Goal: Task Accomplishment & Management: Use online tool/utility

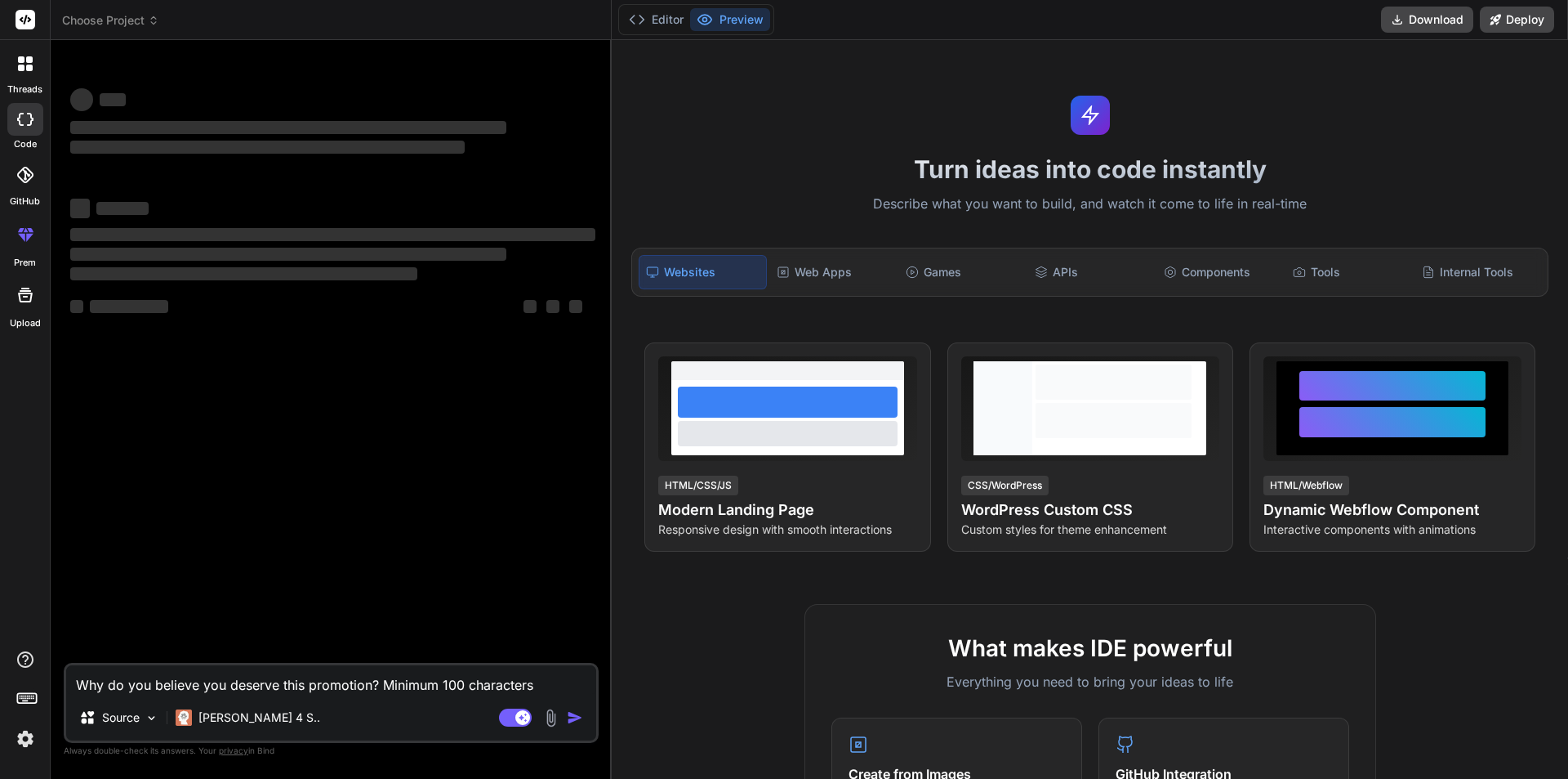
type textarea "x"
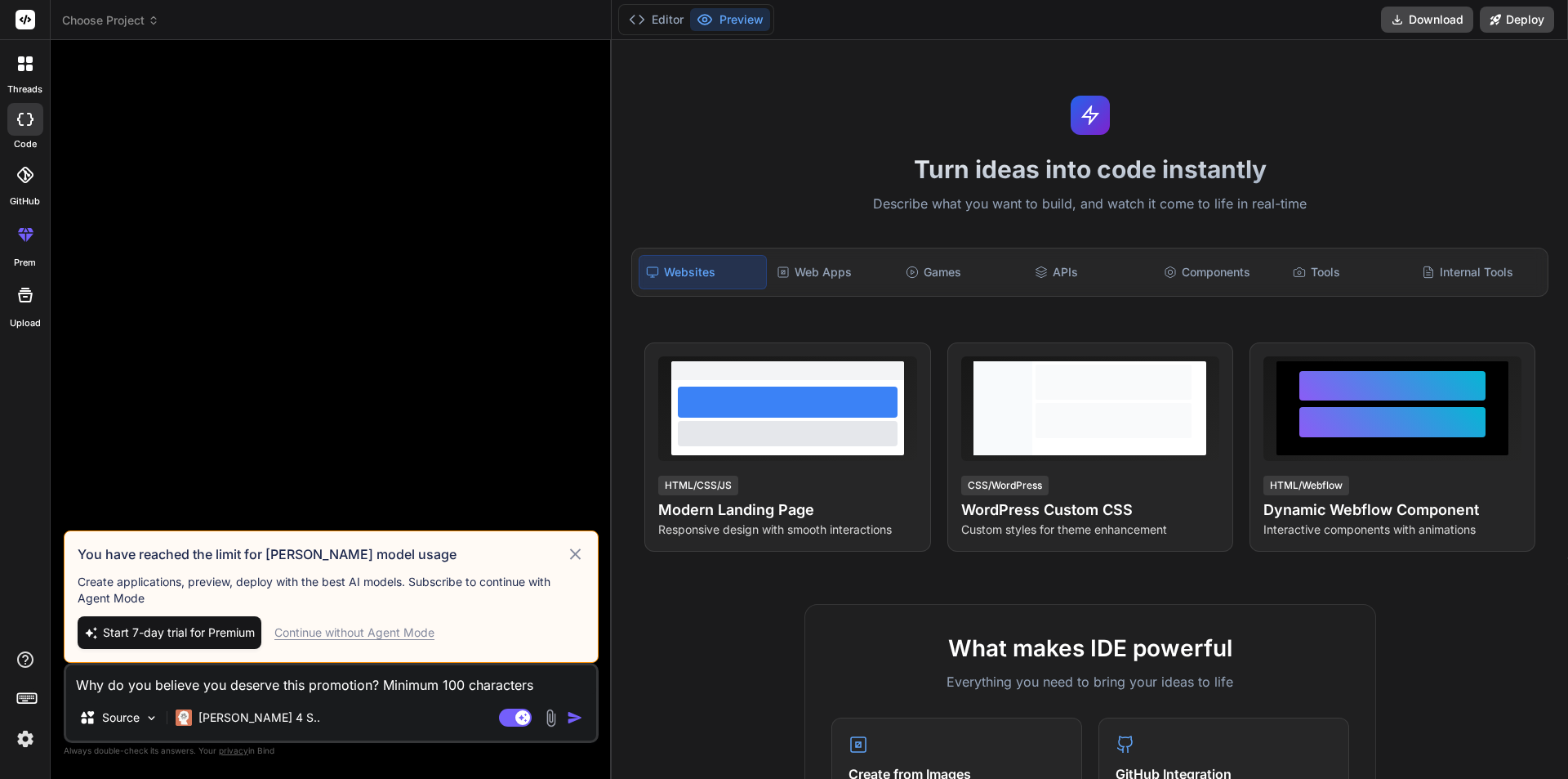
click at [139, 16] on span "Choose Project" at bounding box center [110, 20] width 98 height 16
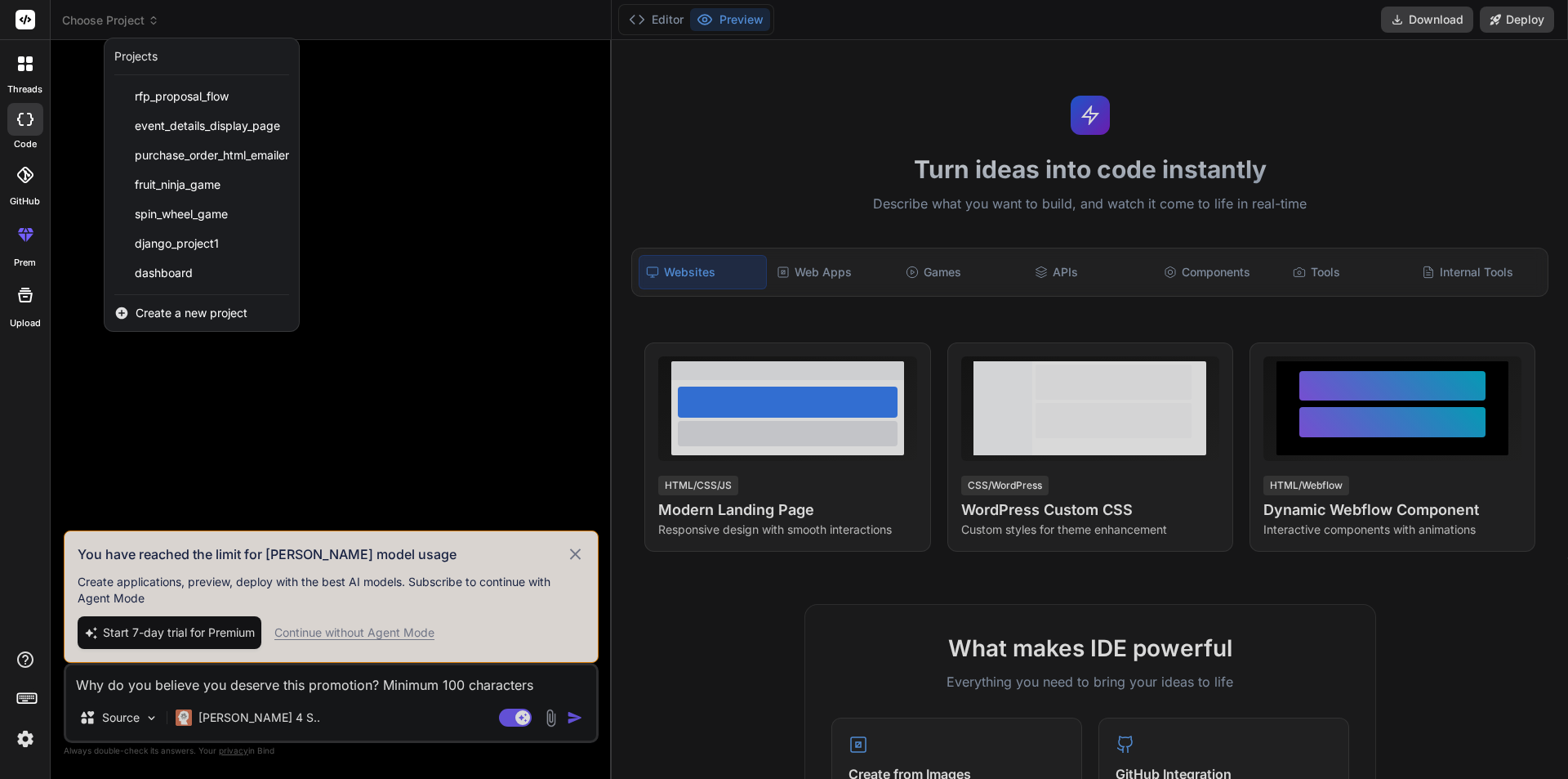
click at [198, 312] on span "Create a new project" at bounding box center [191, 313] width 112 height 16
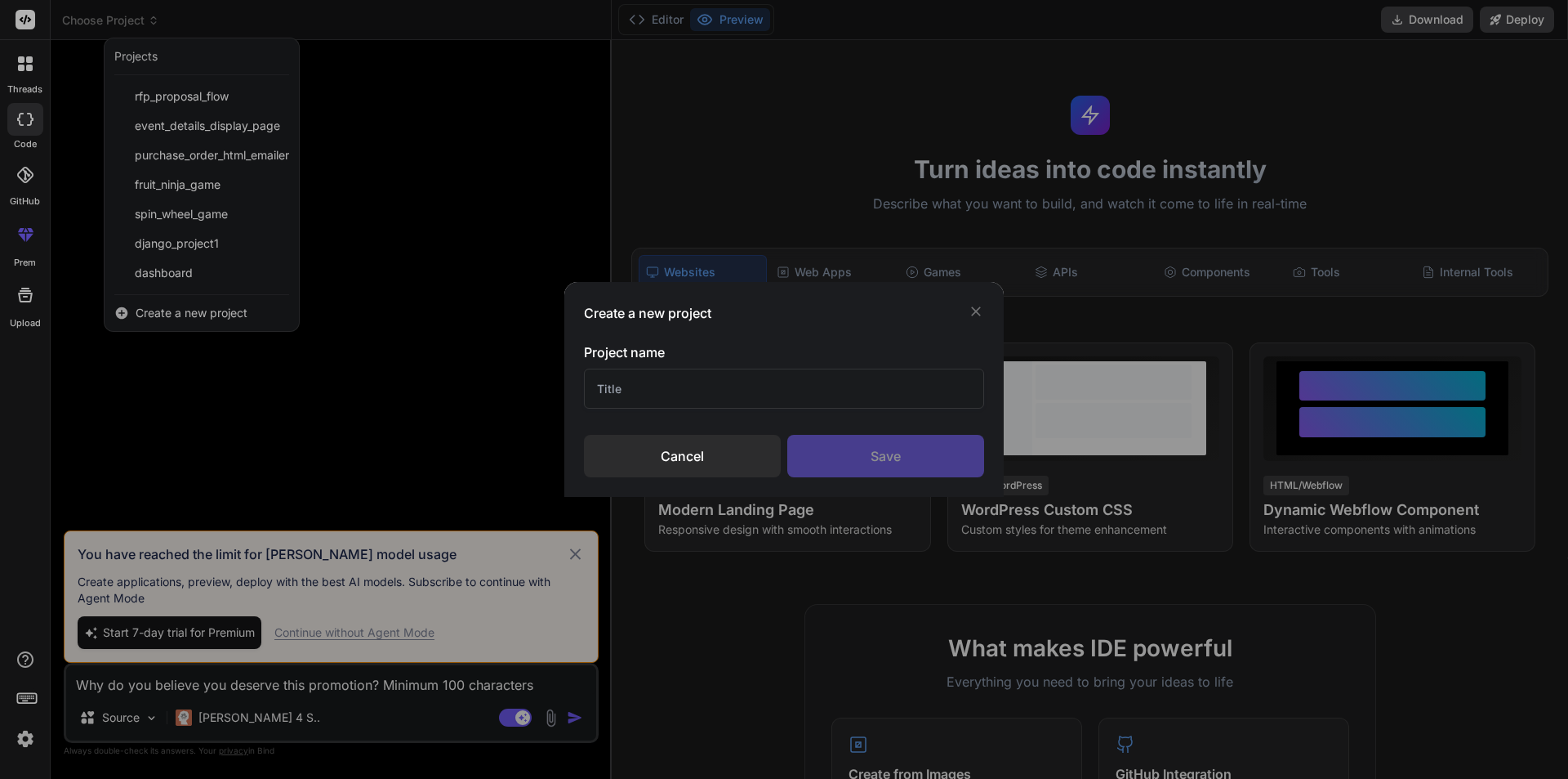
click at [724, 388] on input "text" at bounding box center [783, 389] width 400 height 40
type input "Udhaar"
click at [872, 465] on div "Save" at bounding box center [885, 455] width 197 height 43
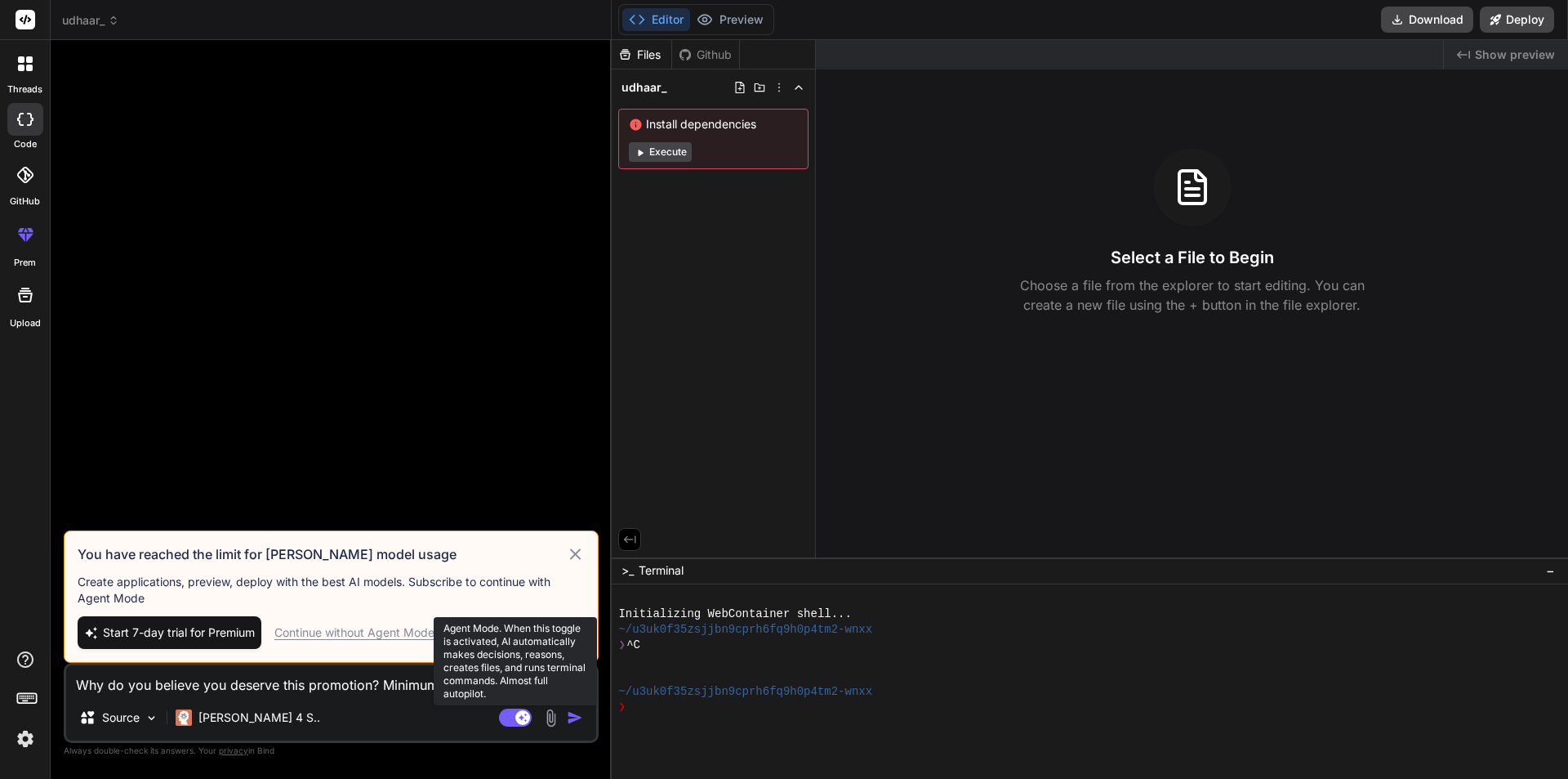
click at [507, 718] on rect at bounding box center [515, 718] width 33 height 18
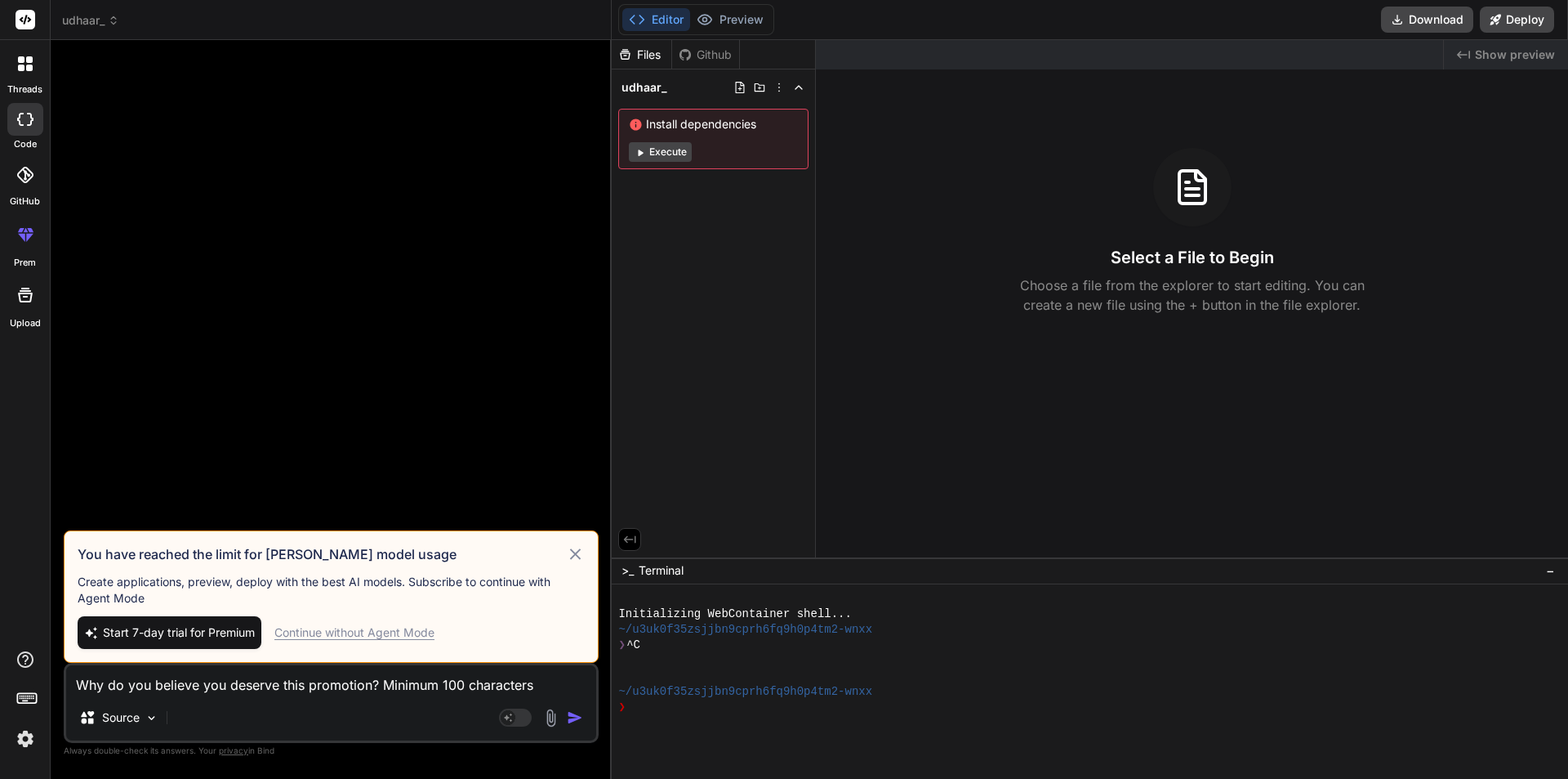
click at [573, 547] on icon at bounding box center [575, 554] width 19 height 19
type textarea "x"
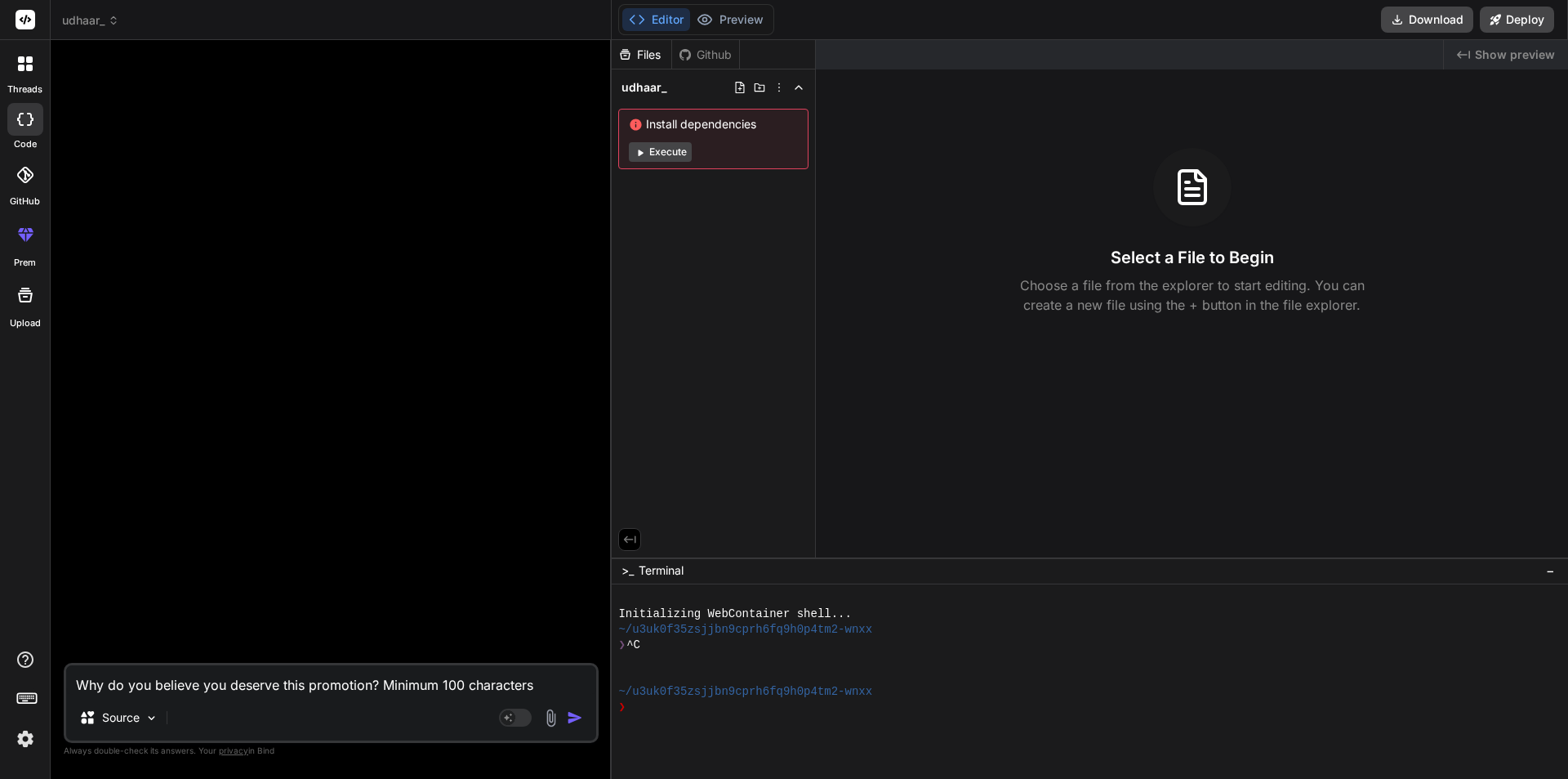
click at [553, 680] on textarea "Why do you believe you deserve this promotion? Minimum 100 characters" at bounding box center [331, 680] width 530 height 29
drag, startPoint x: 555, startPoint y: 682, endPoint x: 50, endPoint y: 622, distance: 508.6
click at [50, 622] on div "threads code GitHub prem Upload udhaar_ Created with Pixso. Bind AI Web Search …" at bounding box center [784, 390] width 1568 height 779
paste textarea "Design a user-friendly mobile app for shopkeepers to manage customer credits (U…"
type textarea "Design a user-friendly mobile app for shopkeepers to manage customer credits (U…"
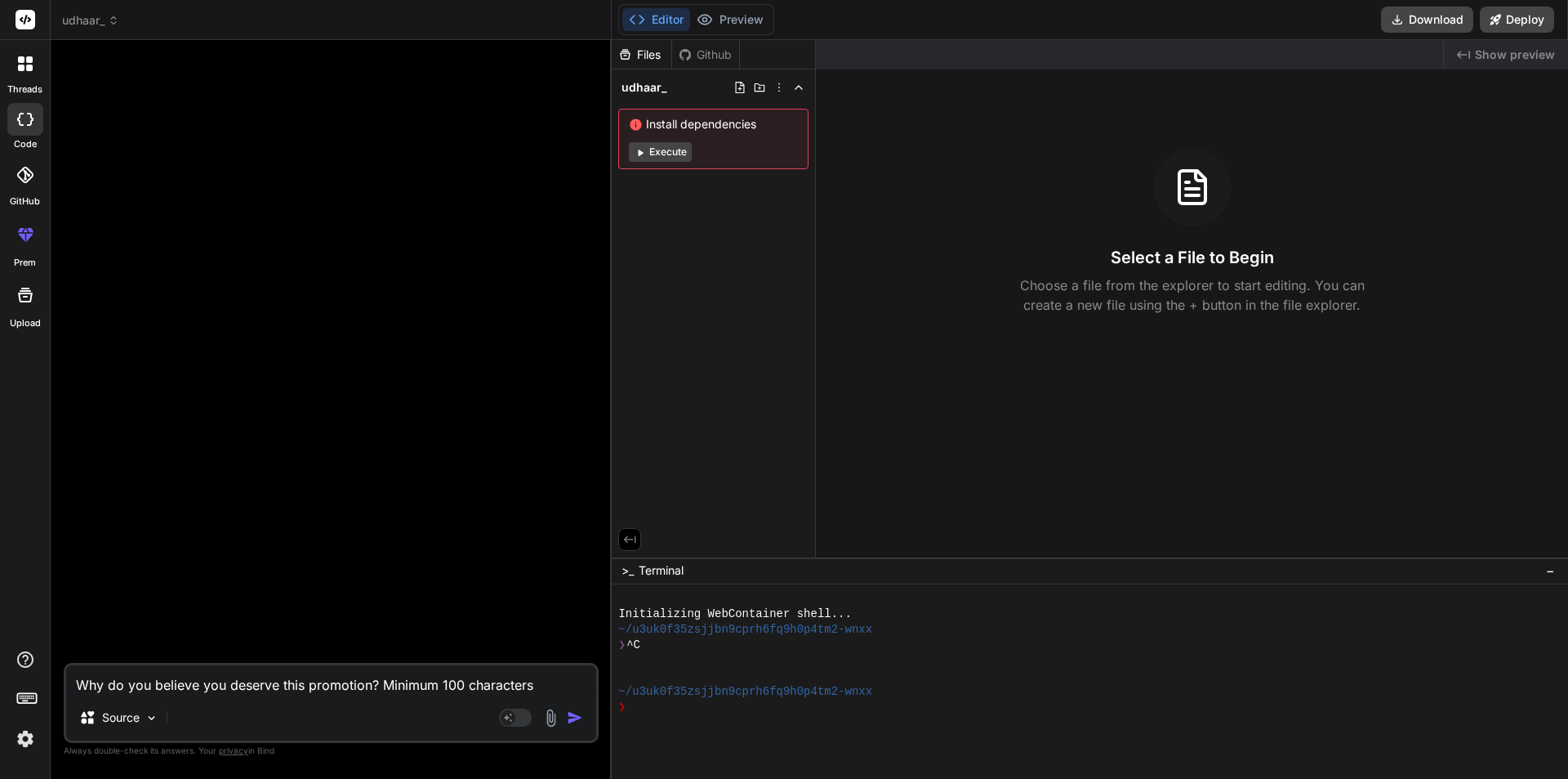
type textarea "x"
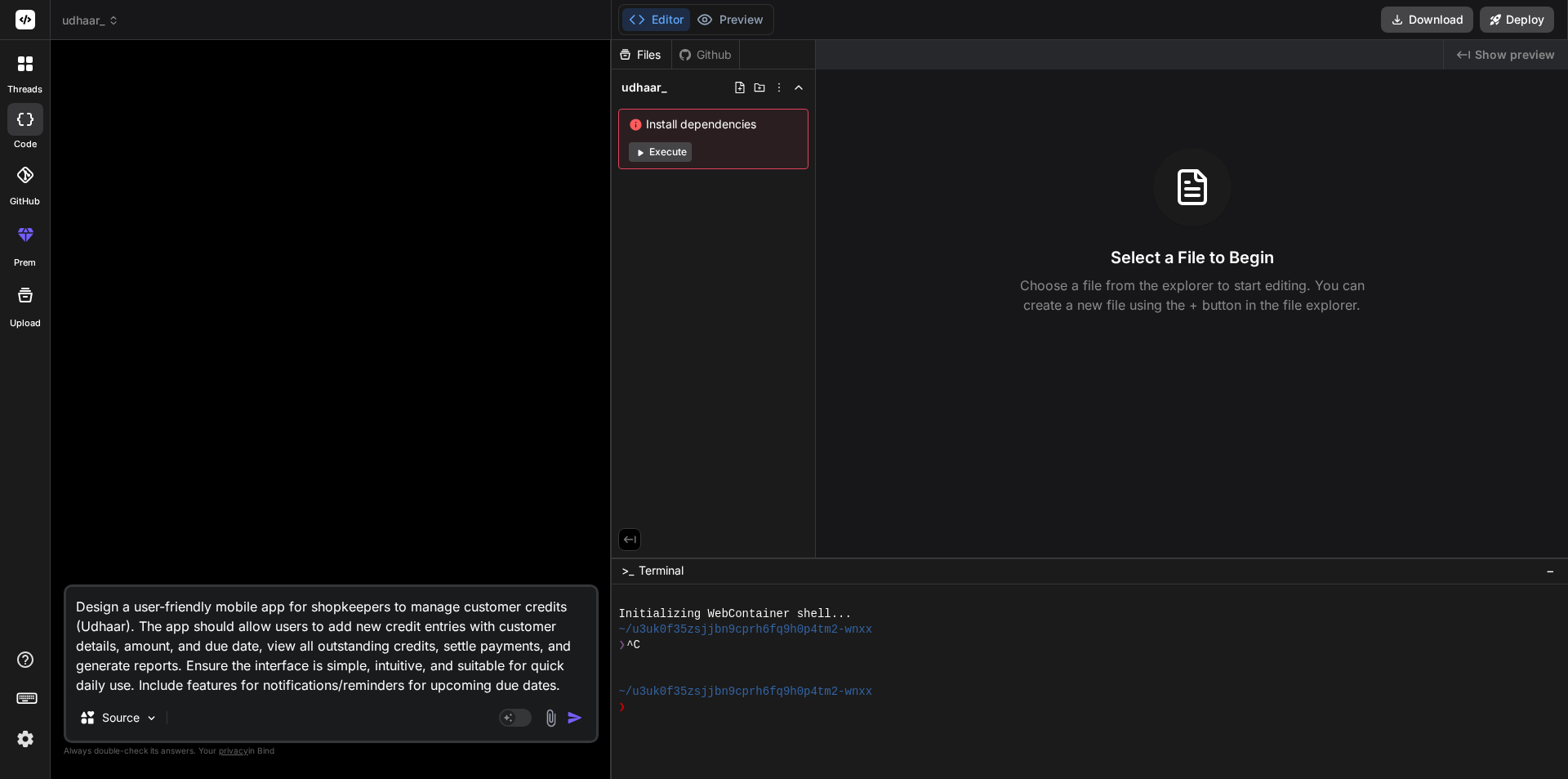
type textarea "Design a user-friendly mobile app for shopkeepers to manage customer credits (U…"
click at [575, 717] on img "button" at bounding box center [575, 717] width 16 height 16
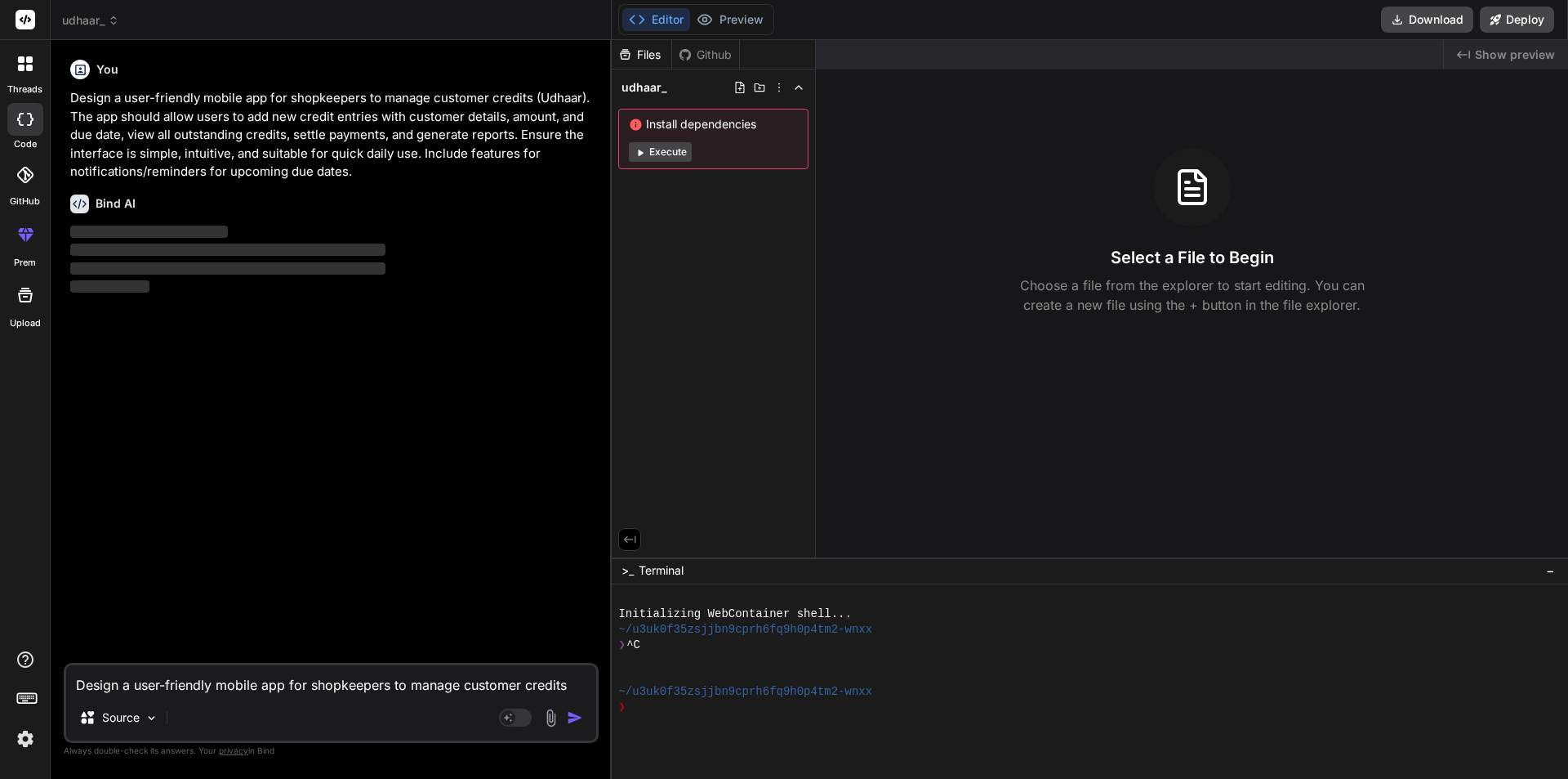
click at [666, 154] on button "Execute" at bounding box center [660, 151] width 63 height 19
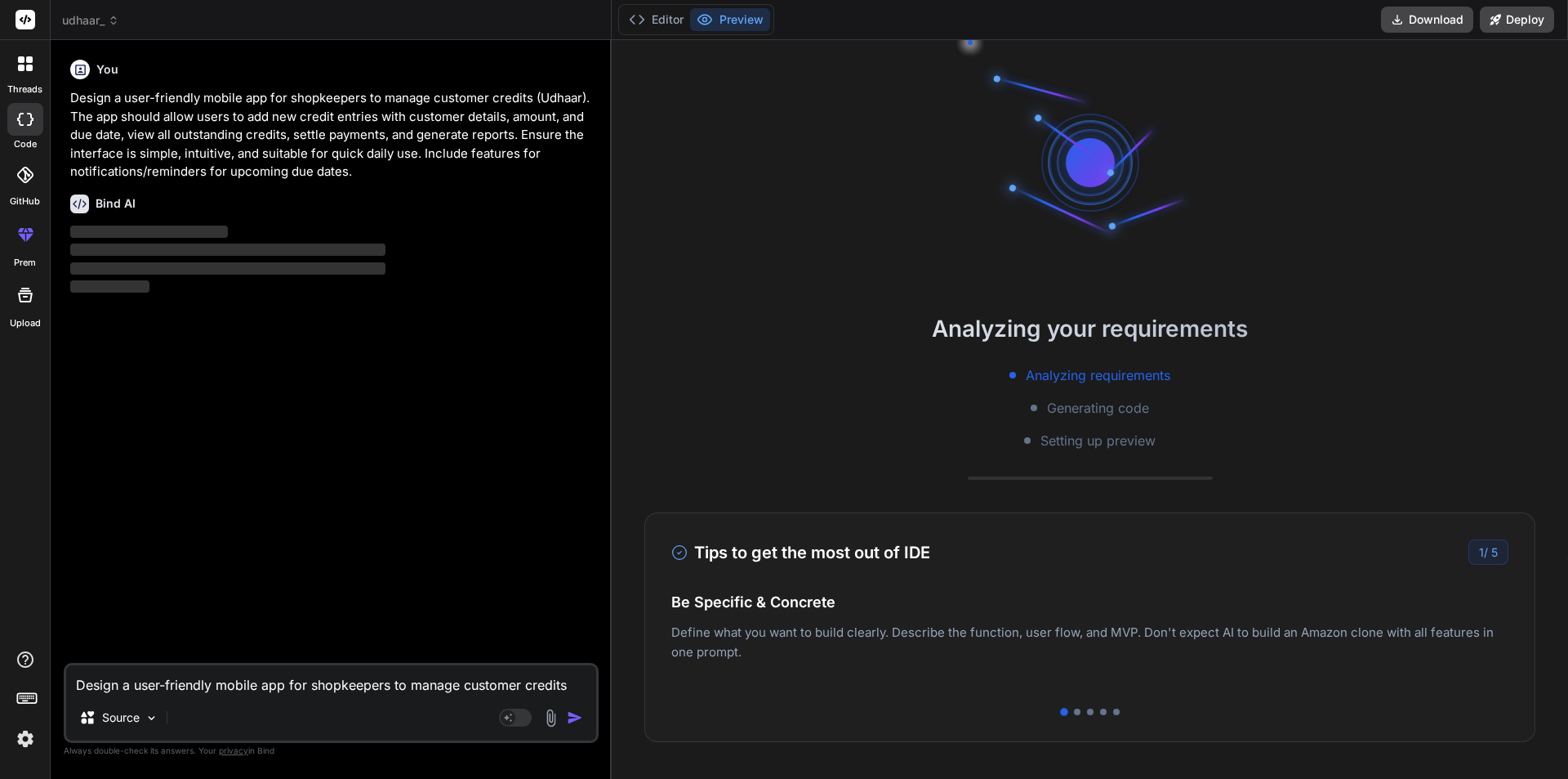
scroll to position [31, 0]
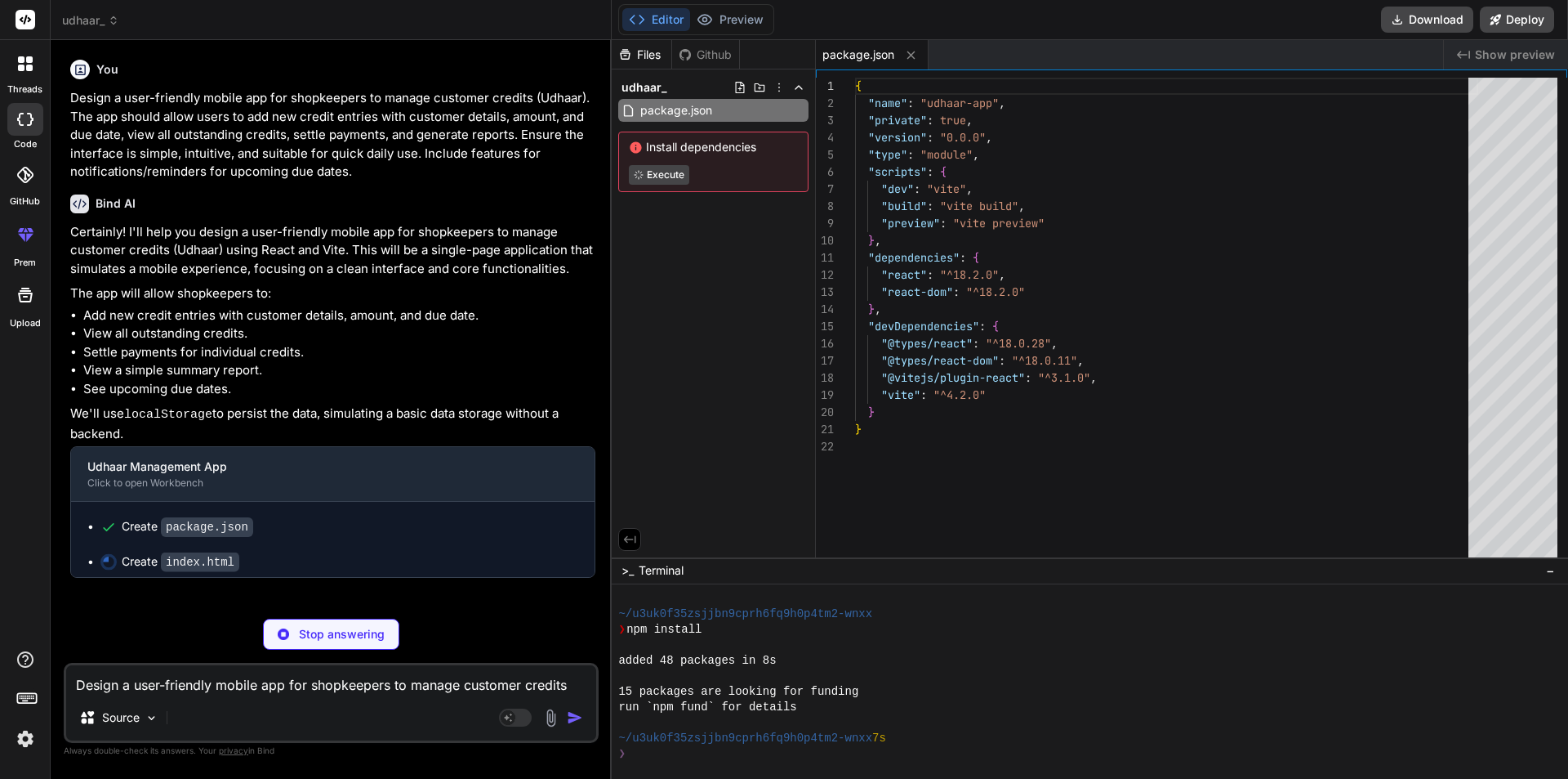
type textarea "x"
type textarea "<script type="module" src="/src/main.jsx"></script> </body> </html>"
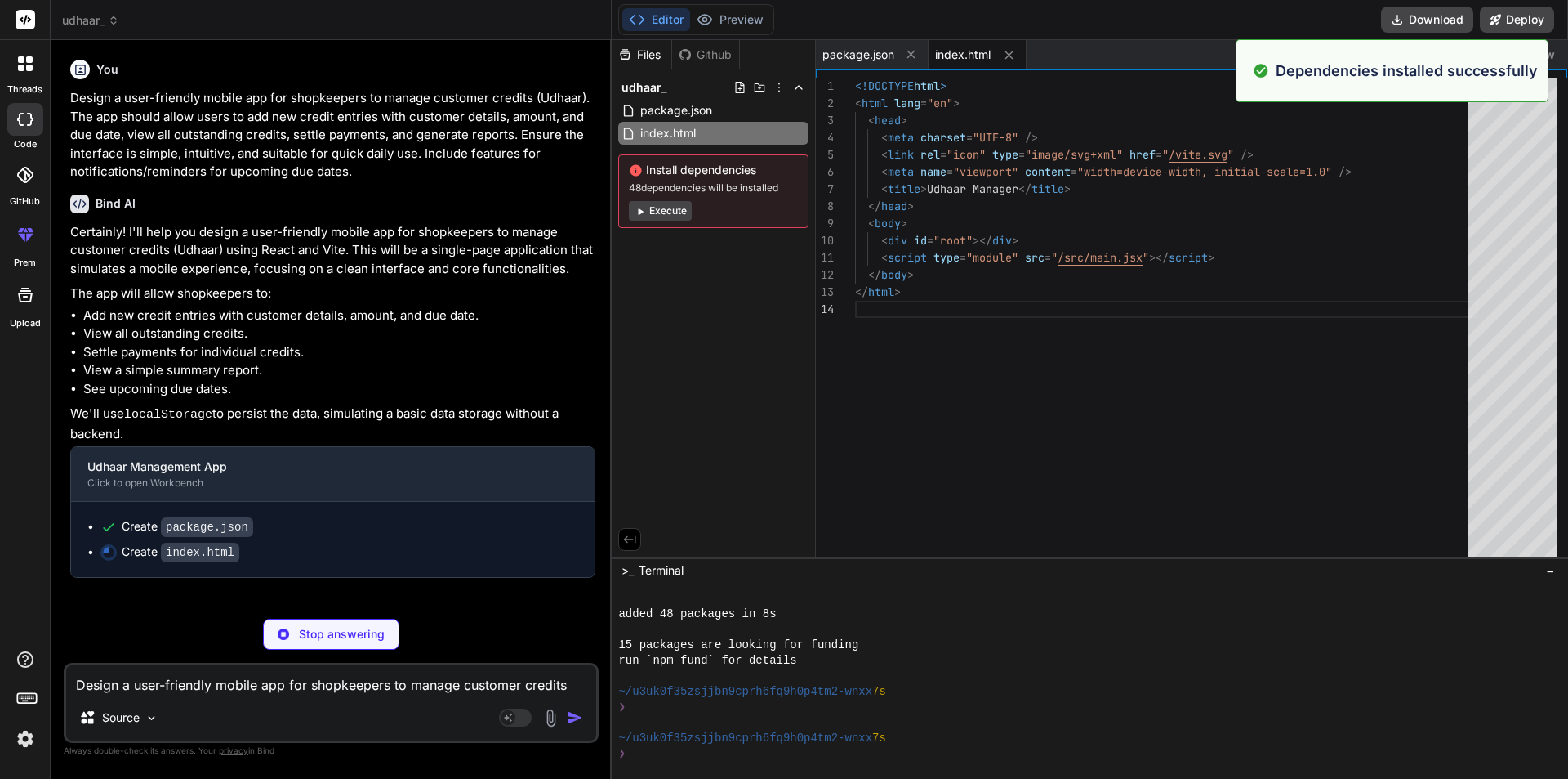
scroll to position [186, 0]
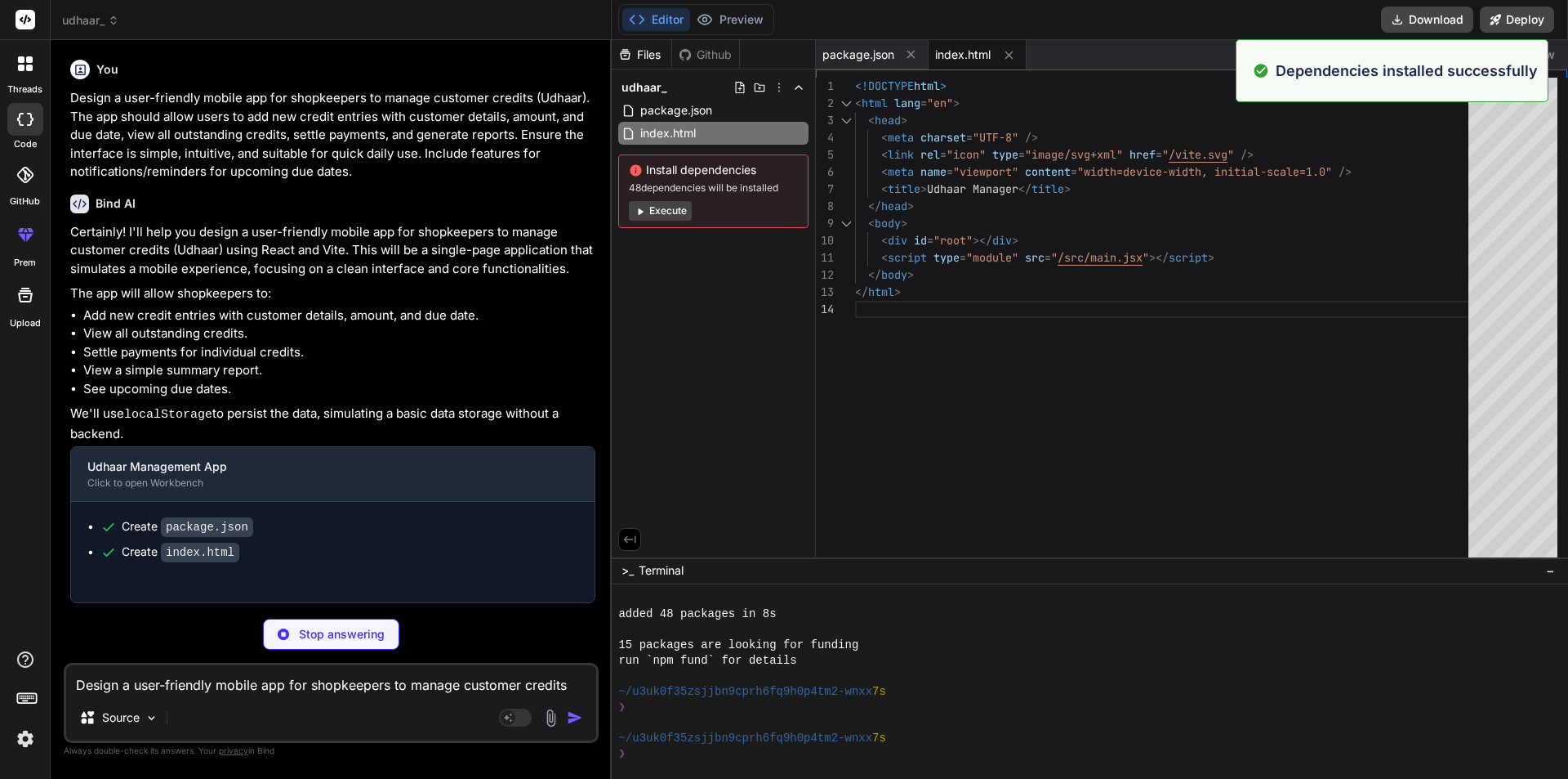
type textarea "x"
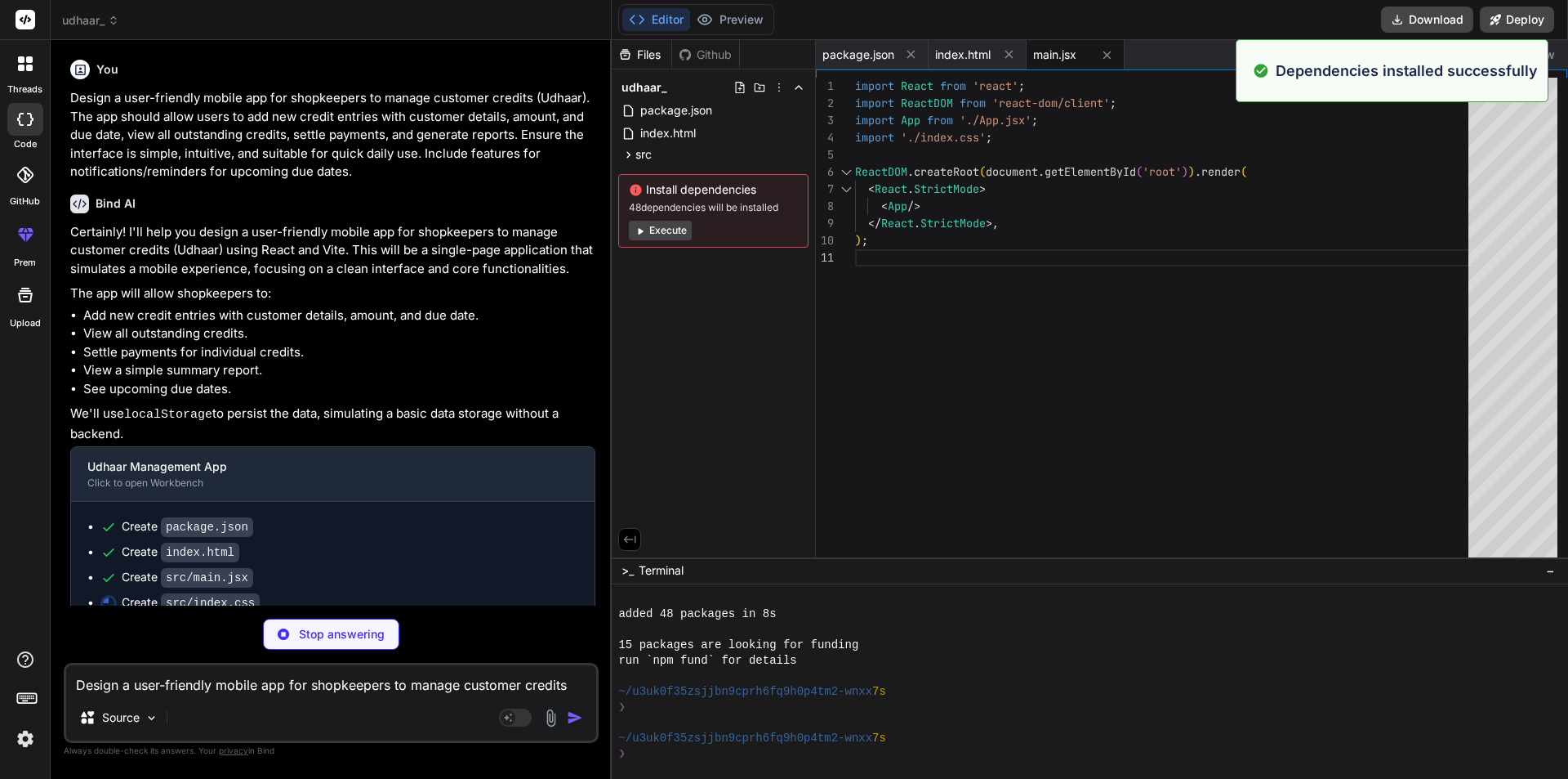
scroll to position [21, 0]
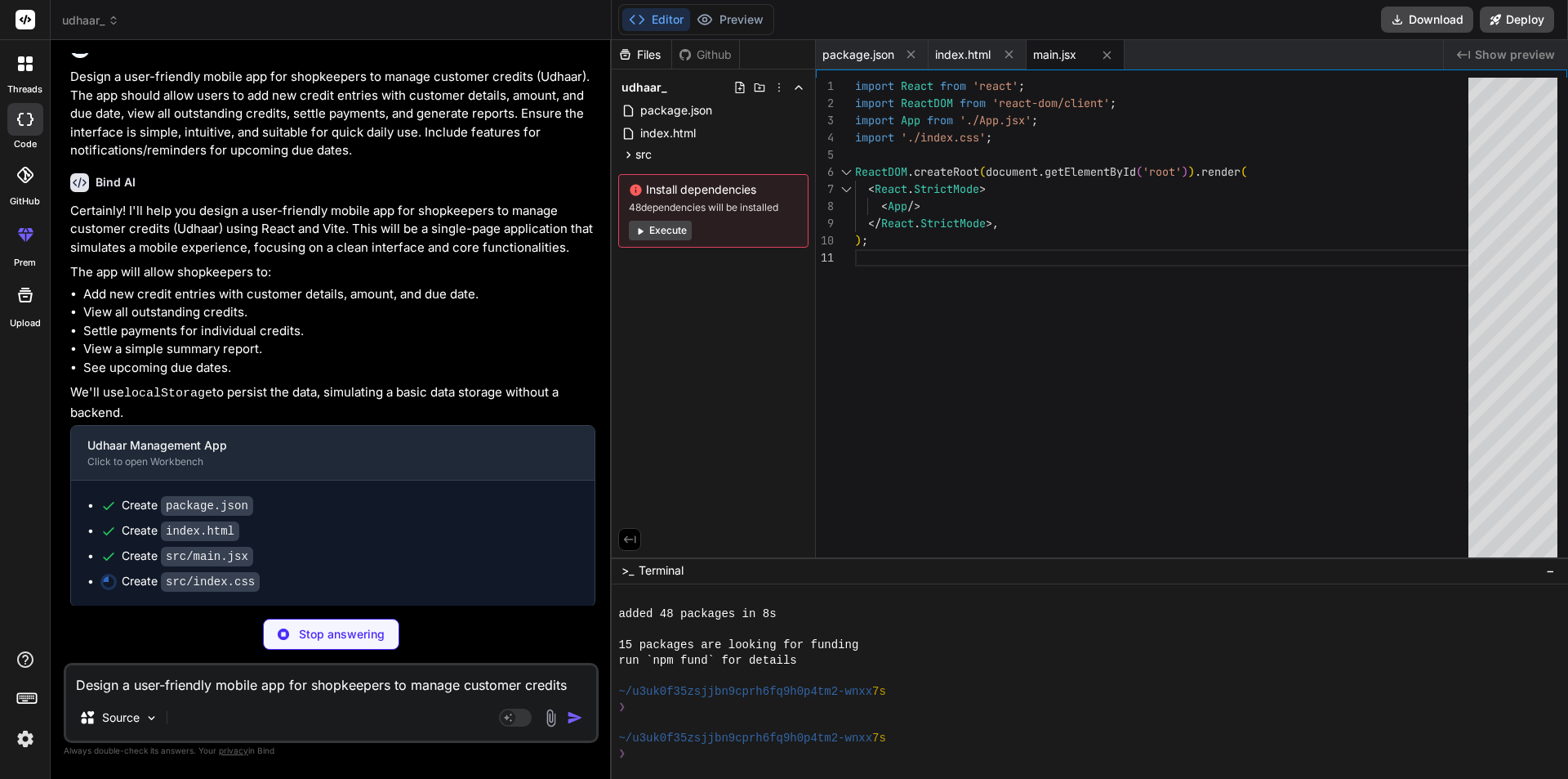
type textarea "x"
type textarea "} /* Utility Classes */ .text-center { text-align: center; } .mb-15 { margin-bo…"
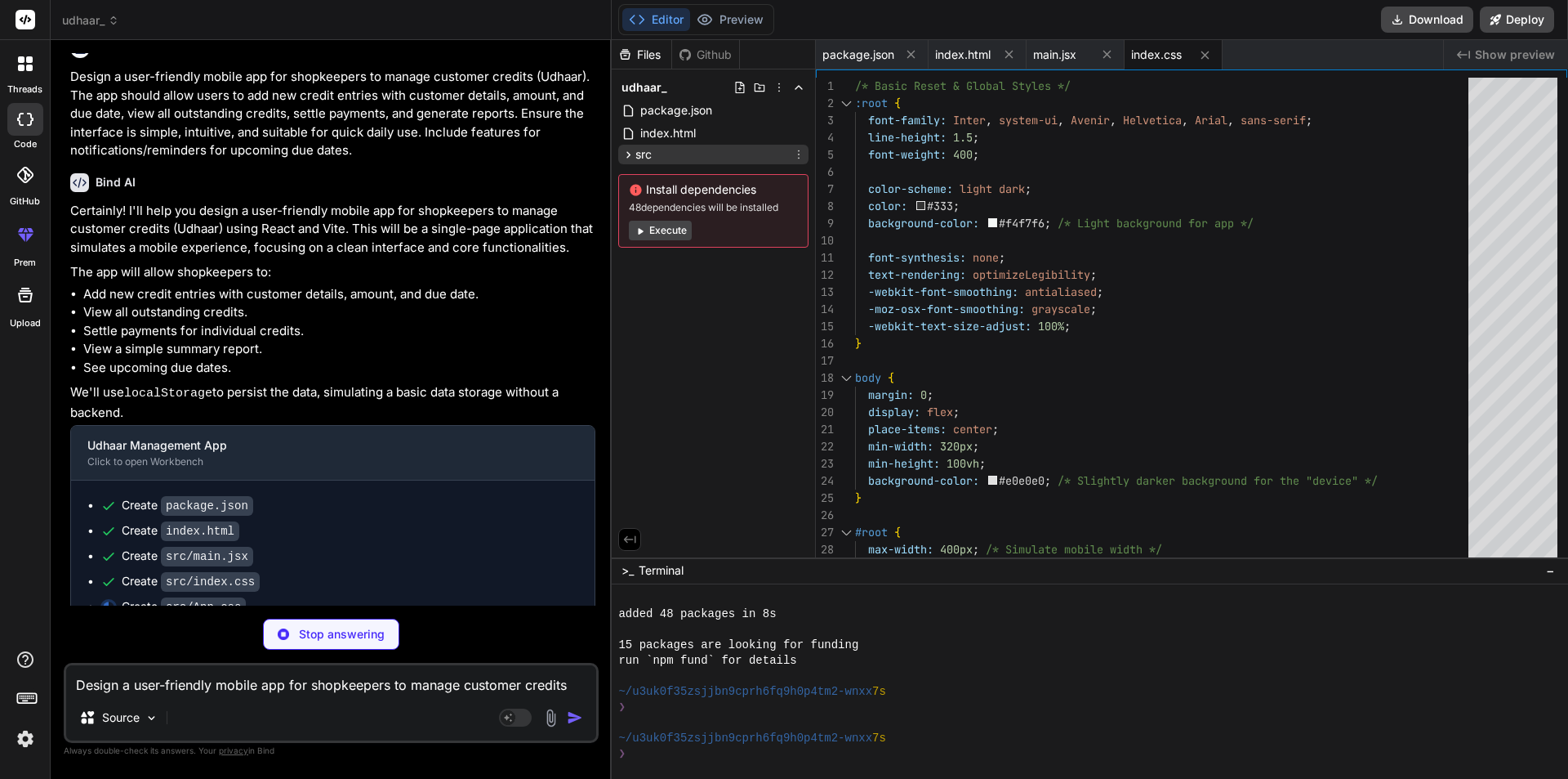
click at [632, 151] on icon at bounding box center [628, 154] width 14 height 14
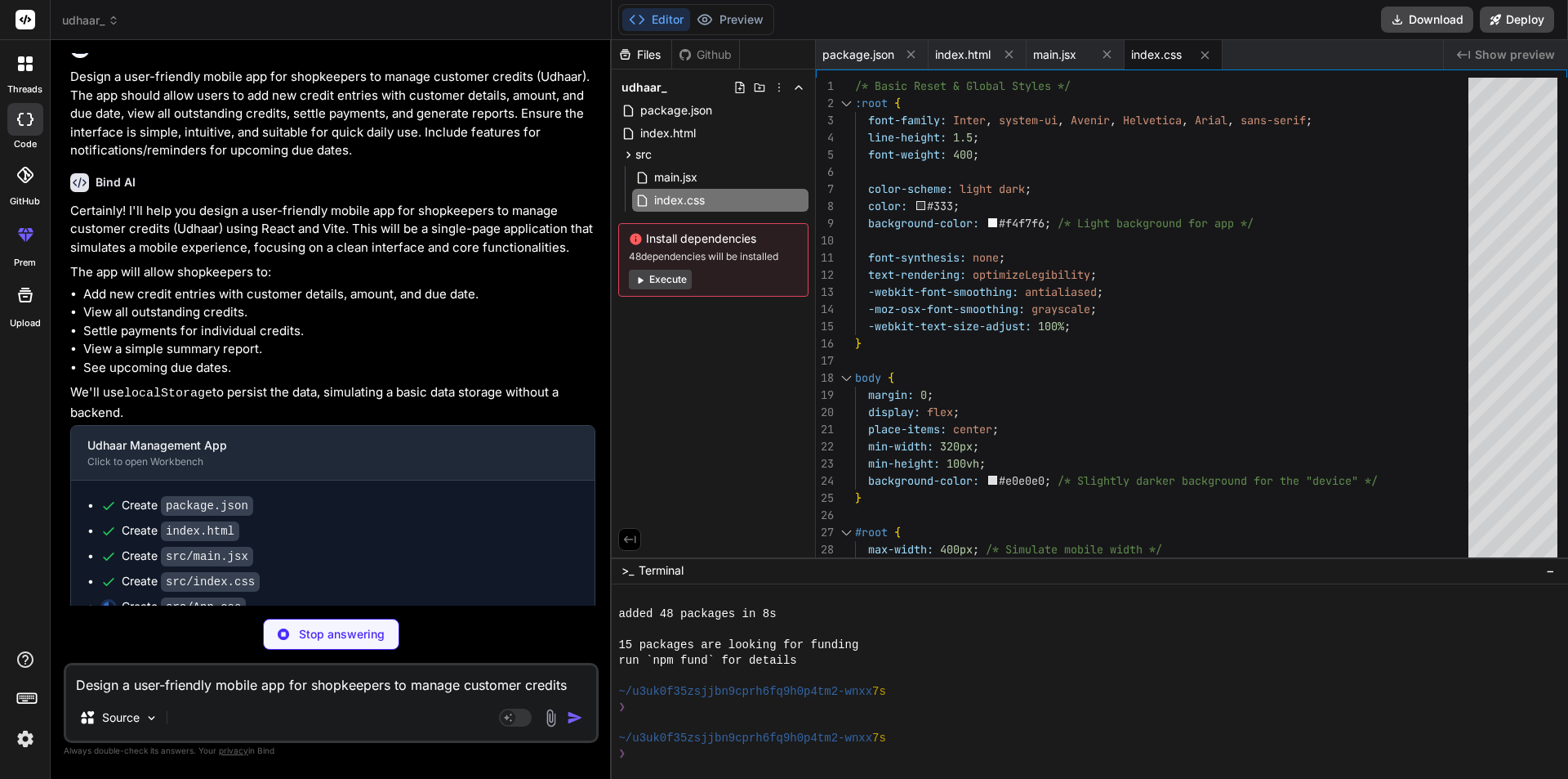
type textarea "x"
type textarea "}; export const saveCredits = (credits) => { try { localStorage.setItem('udhaar…"
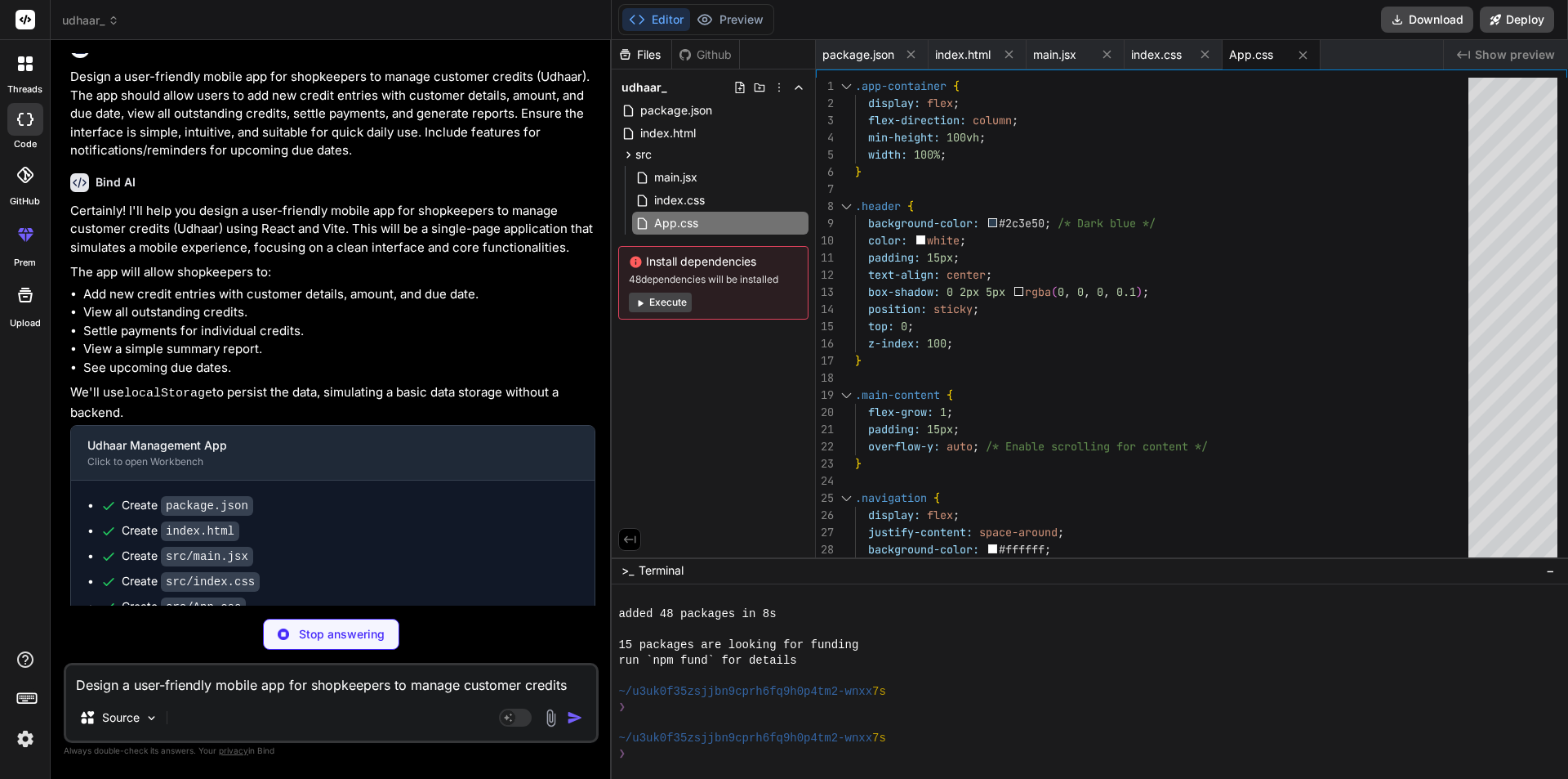
type textarea "x"
type textarea "))} </nav> ); }; export default Navigation;"
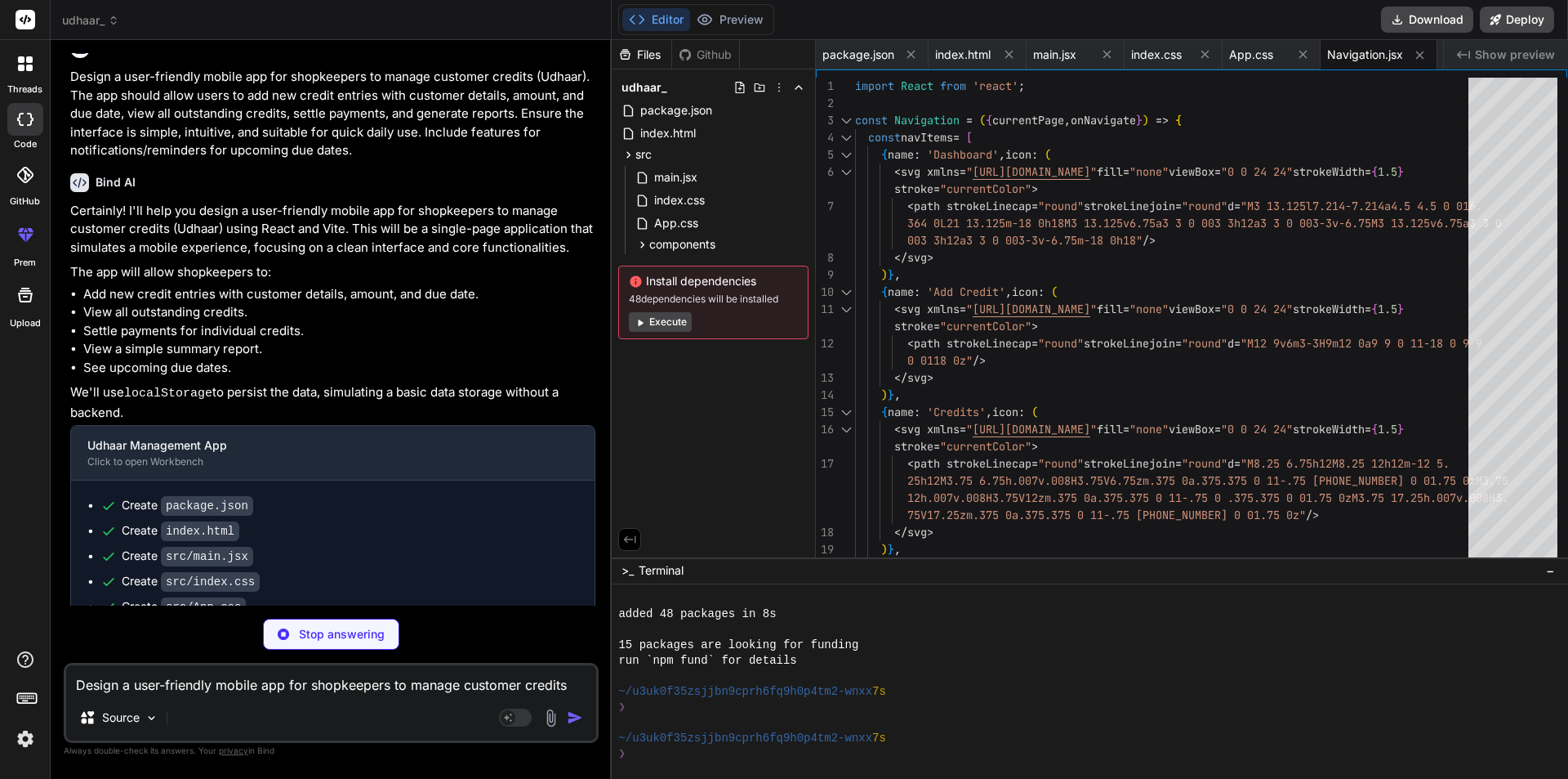
click at [675, 318] on button "Execute" at bounding box center [660, 321] width 63 height 19
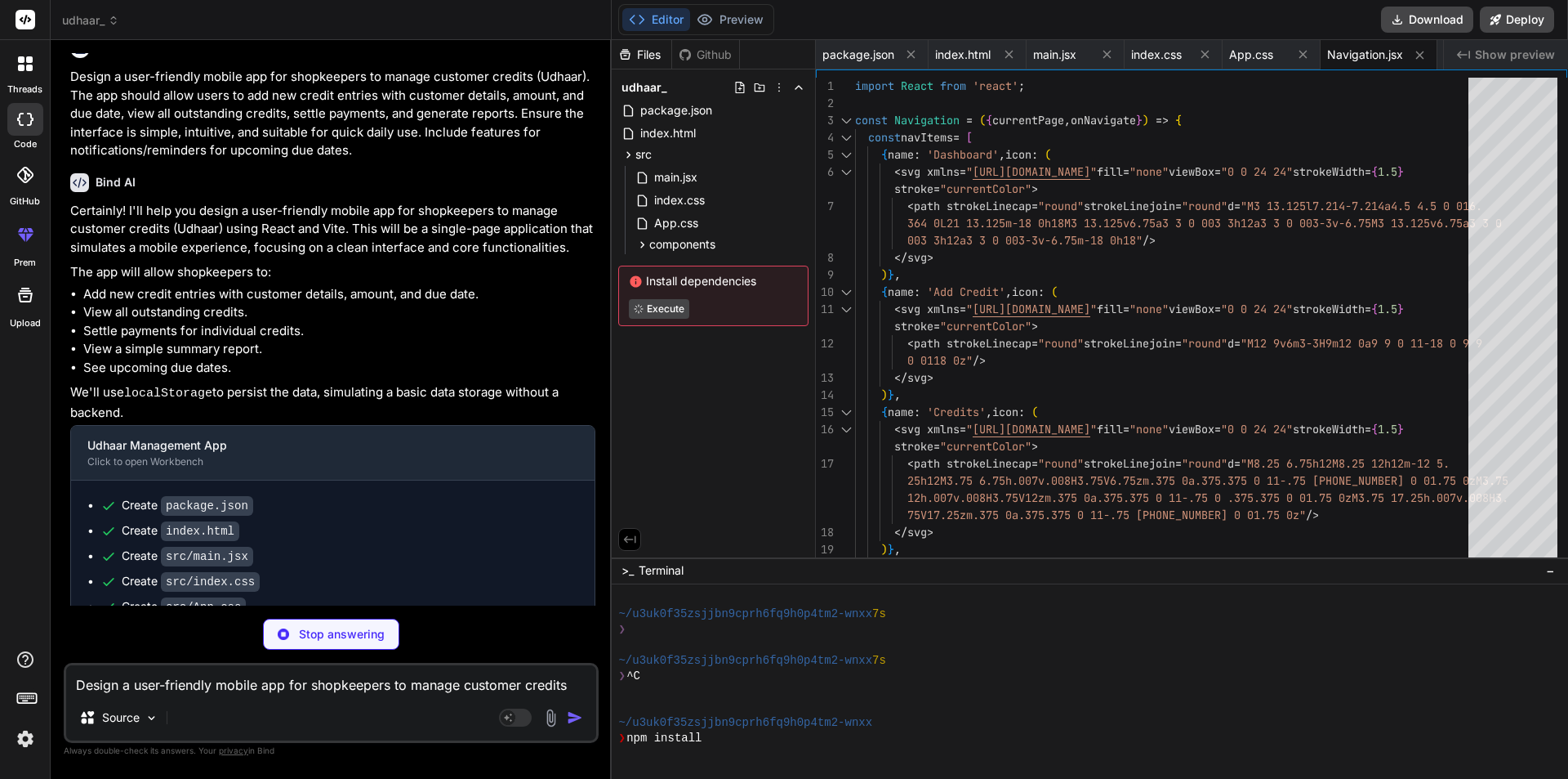
type textarea "x"
type textarea "<button type="submit" className="submit-button">Add Credit</button> </form> </d…"
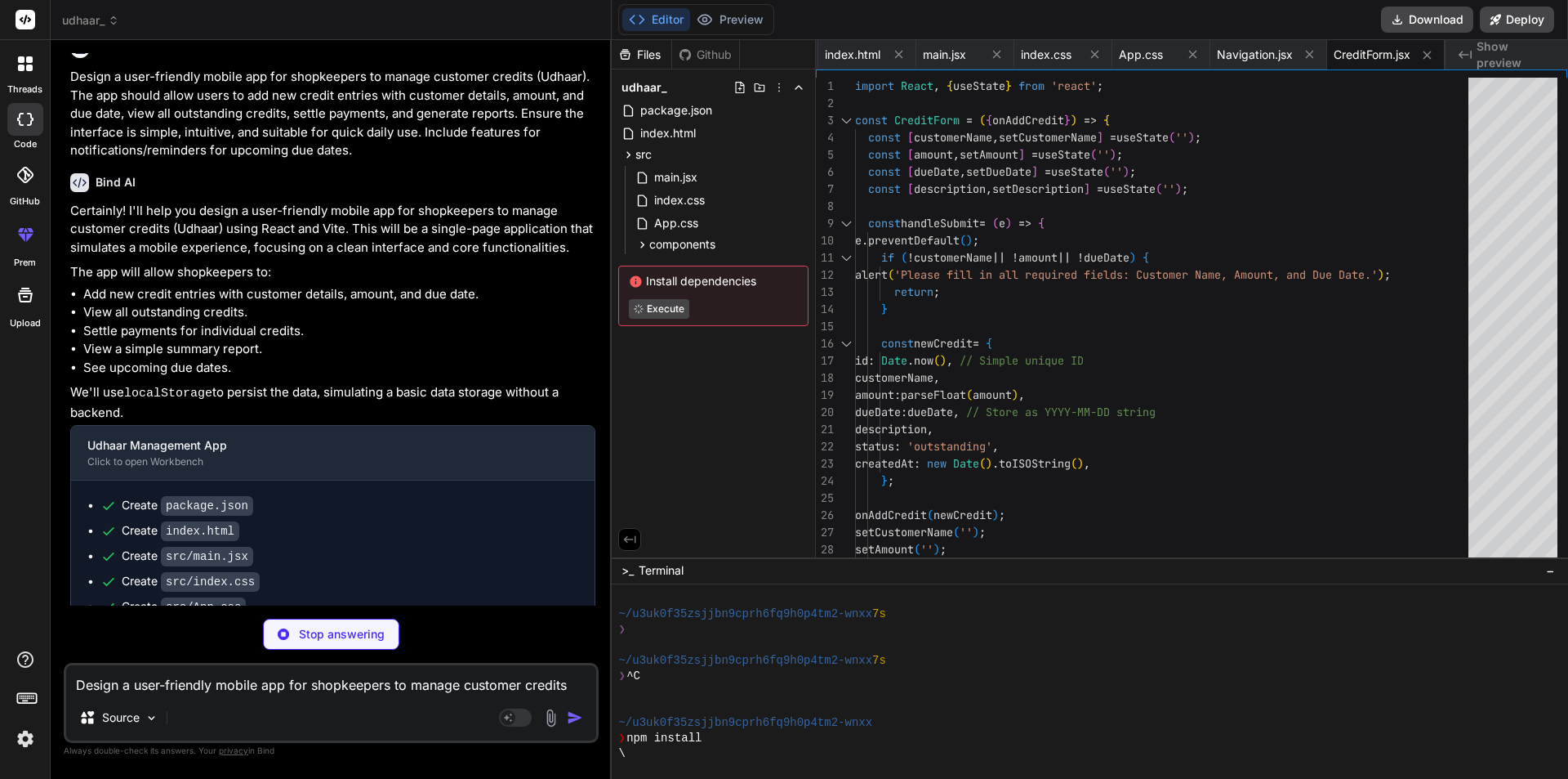
type textarea "x"
type textarea "</li> ); }; export default CreditItem;"
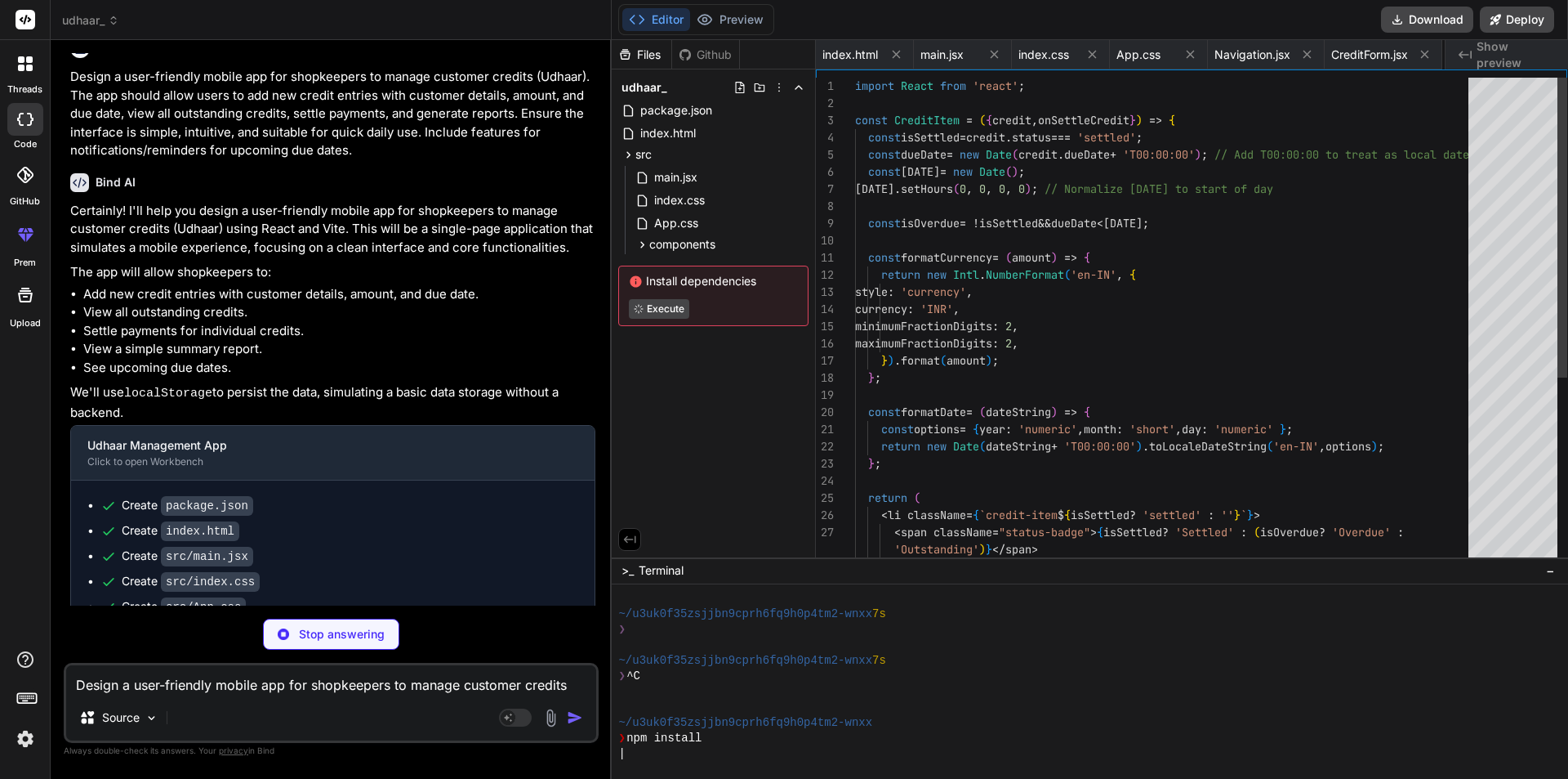
scroll to position [0, 228]
type textarea "x"
type textarea "</ul> )} </div> ); }; export default CreditList;"
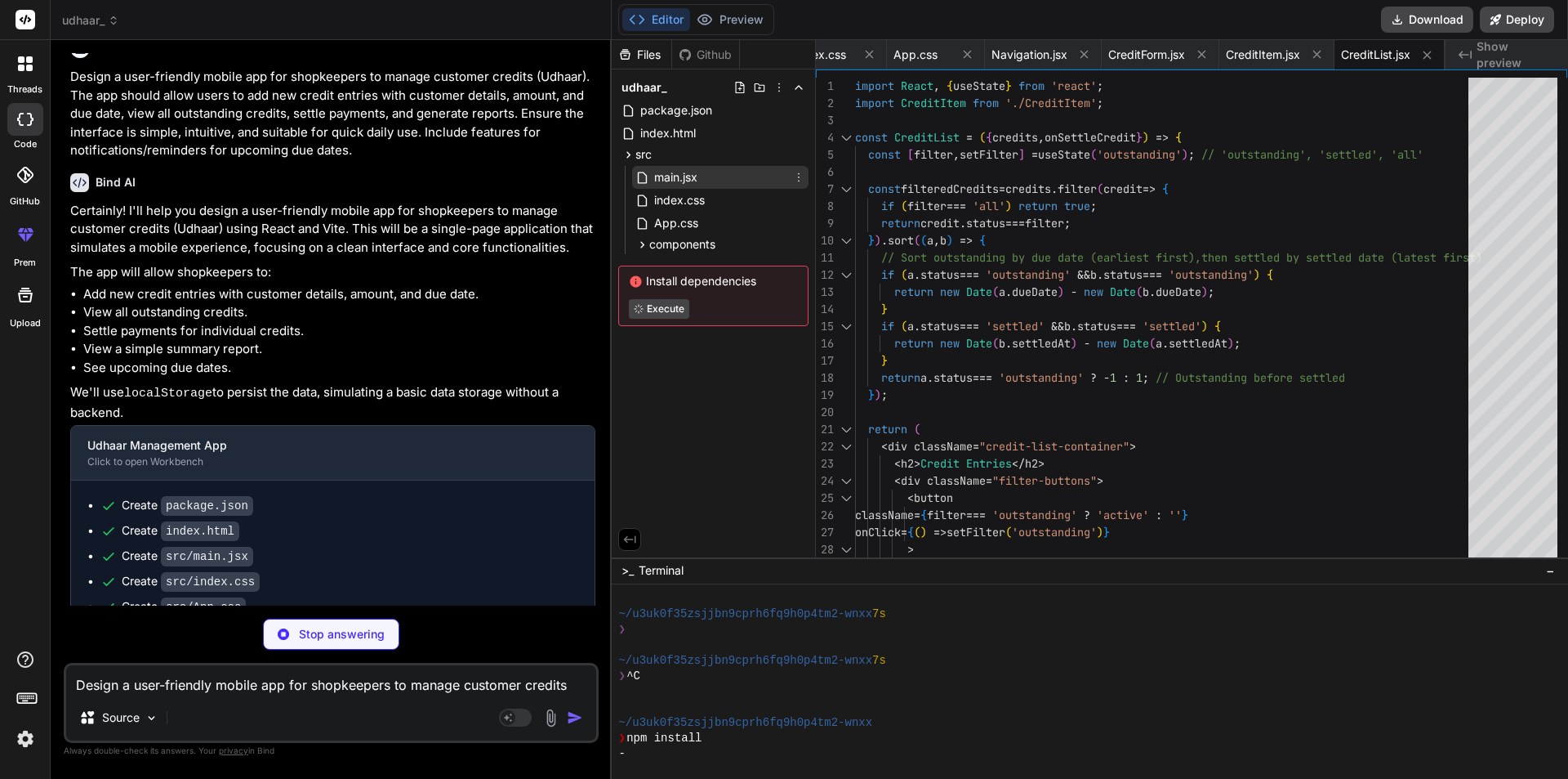
type textarea "x"
click at [683, 173] on span "main.jsx" at bounding box center [676, 177] width 46 height 19
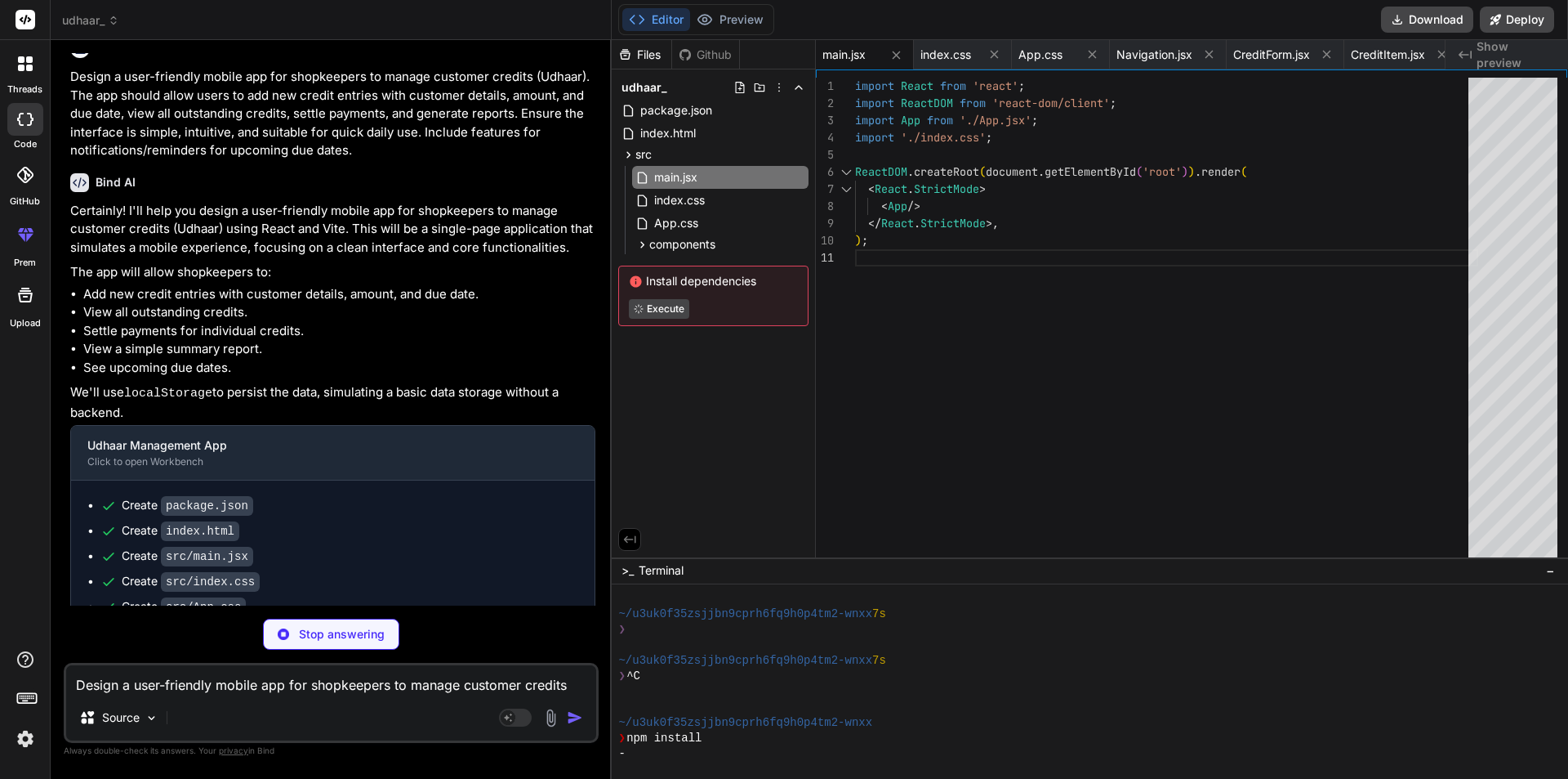
type textarea "x"
type textarea "<p>Total Settled Credits: <strong>{settledCredits.length}</strong></p> <p>Total…"
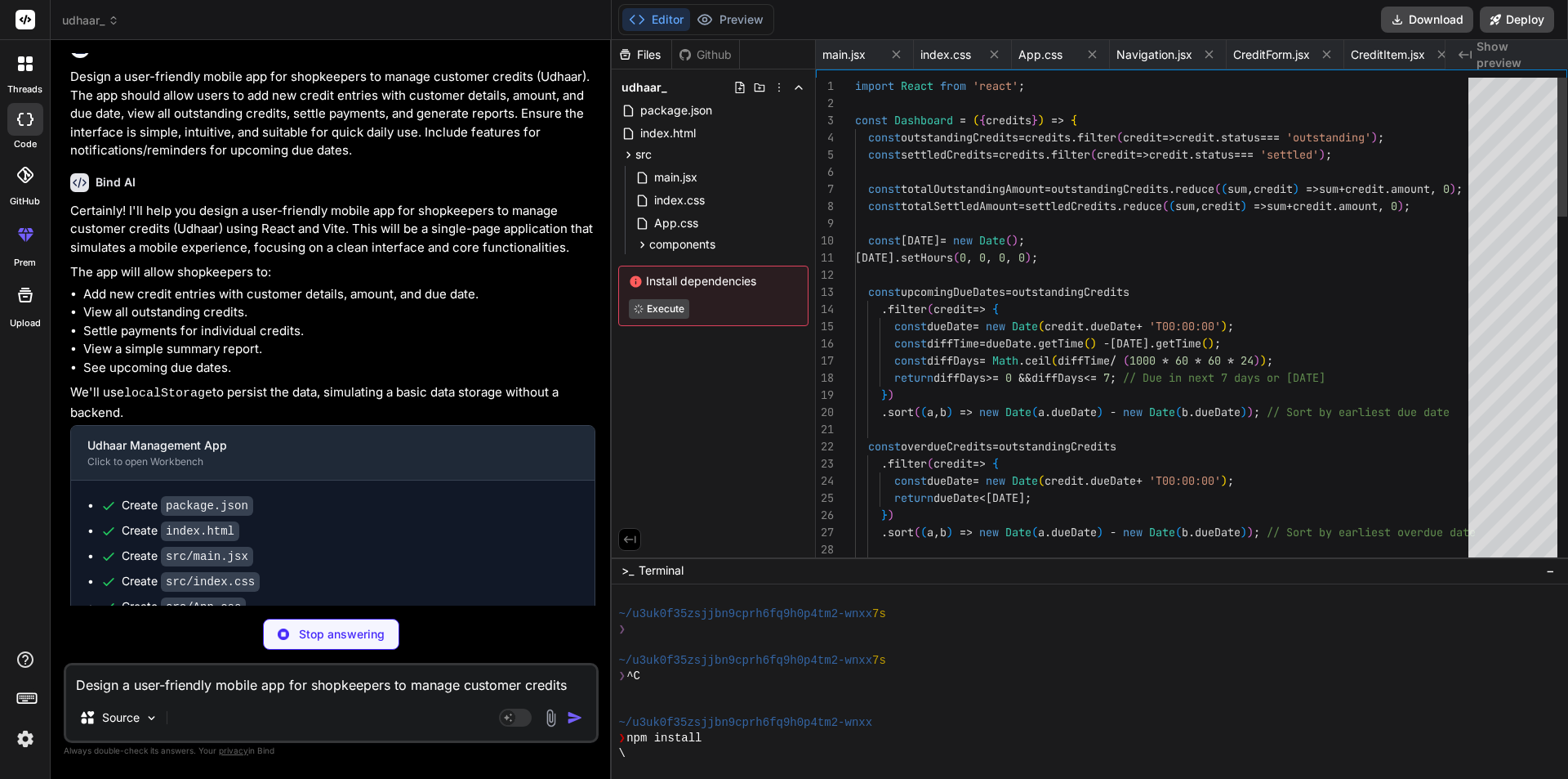
scroll to position [0, 457]
type textarea "x"
type textarea "<Navigation currentPage={currentPage} onNavigate={setCurrentPage} /> </div> ); …"
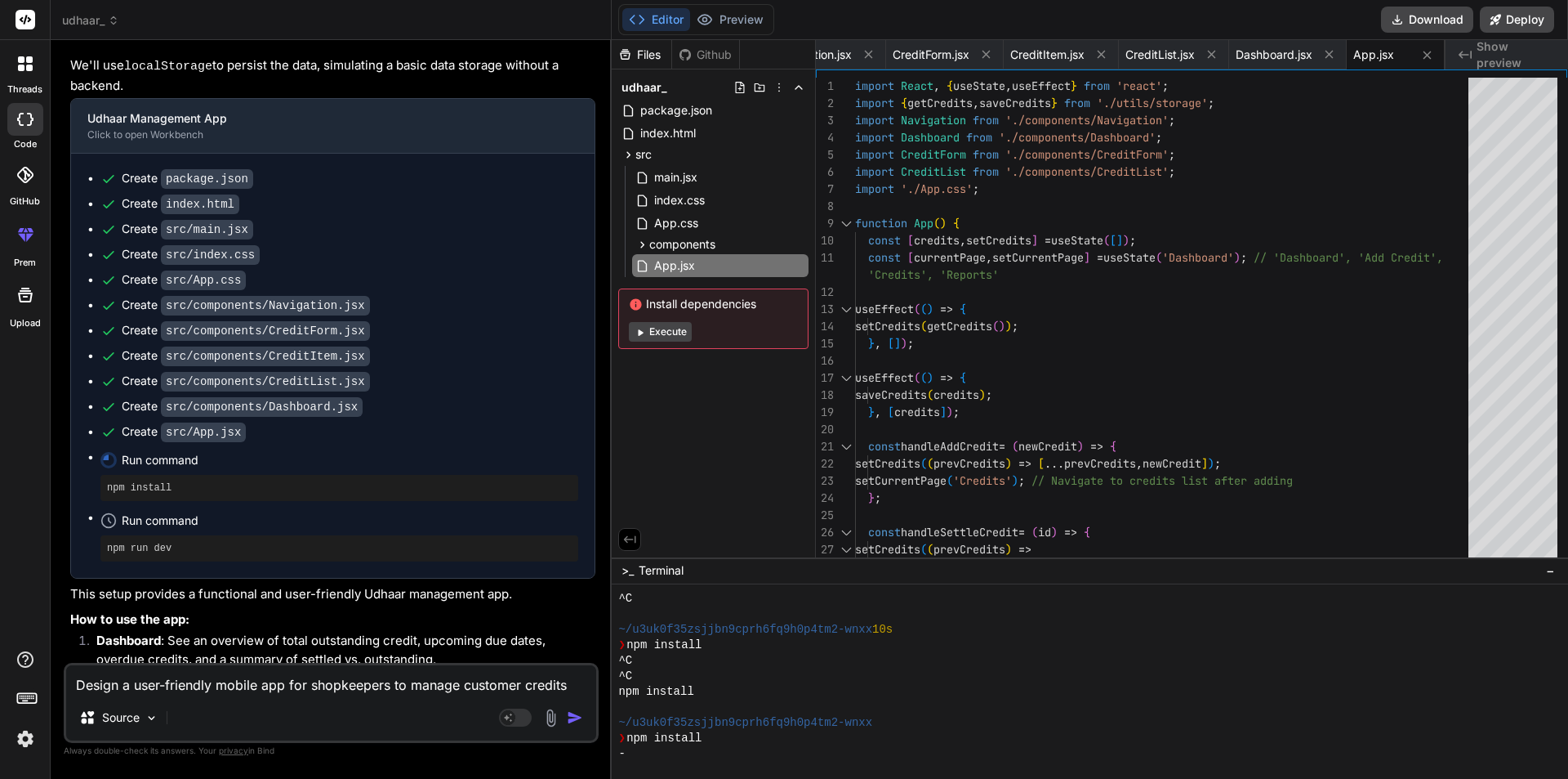
scroll to position [528, 0]
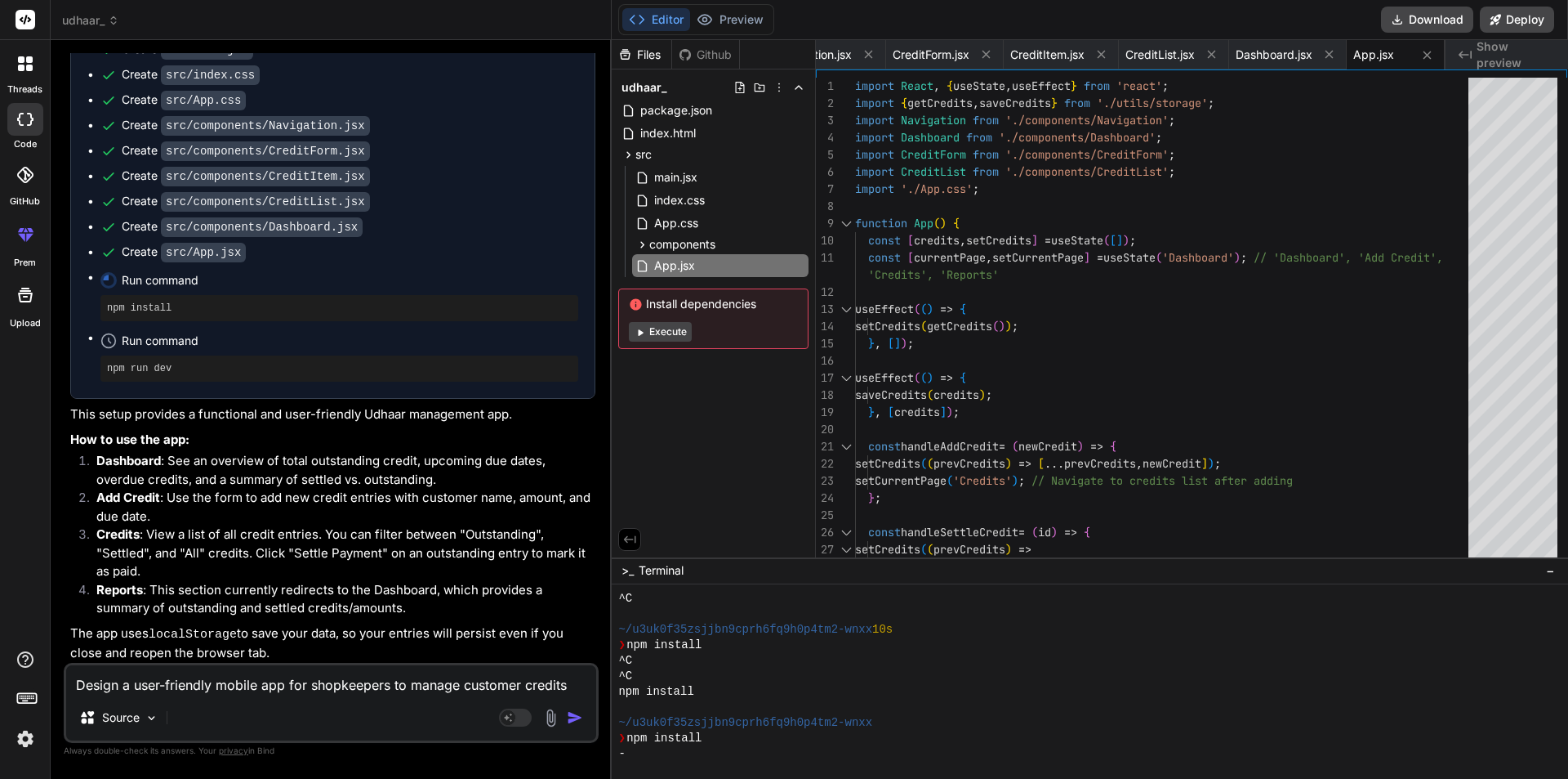
click at [672, 328] on button "Execute" at bounding box center [660, 331] width 63 height 19
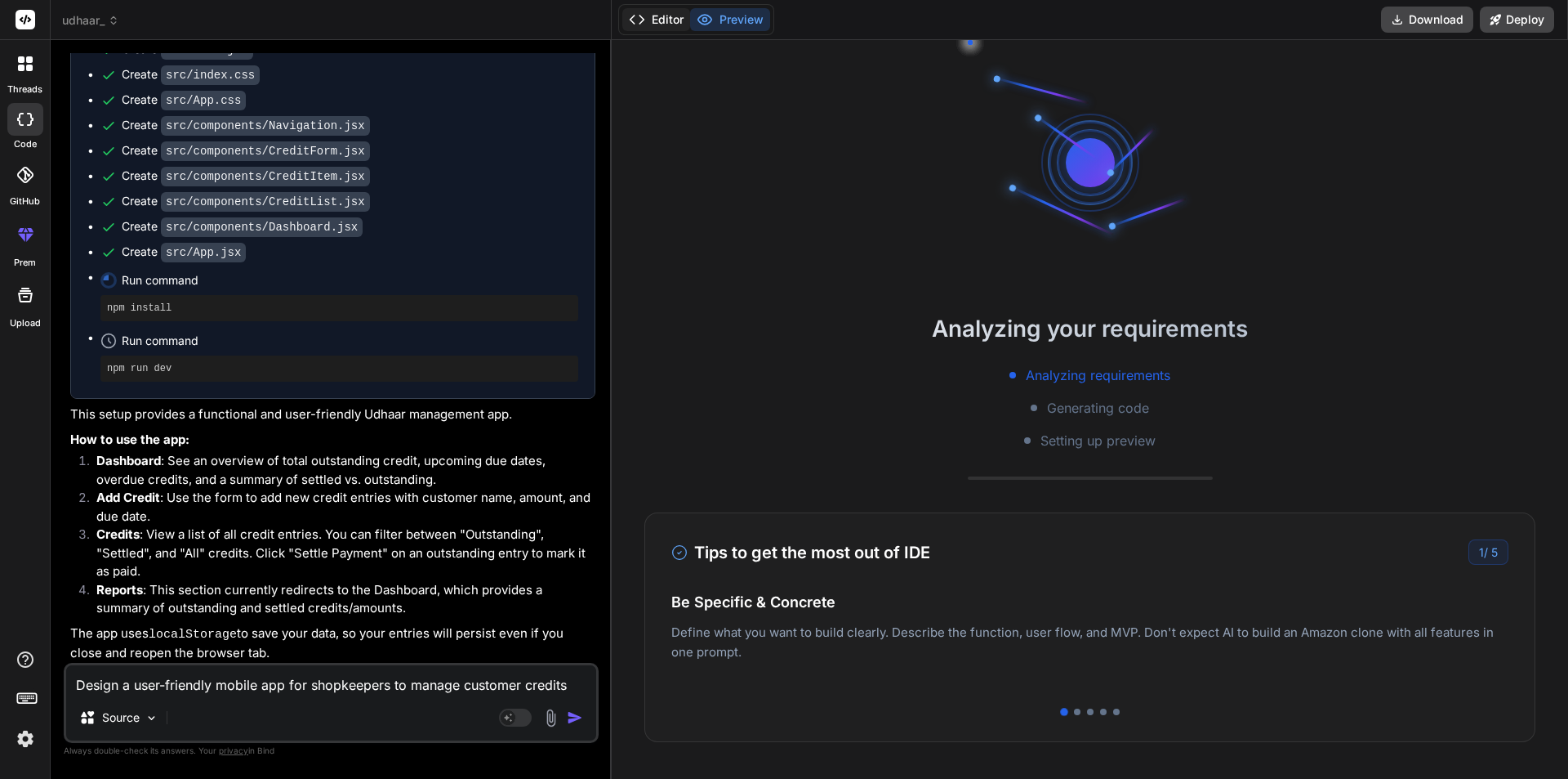
click at [658, 19] on button "Editor" at bounding box center [655, 19] width 67 height 23
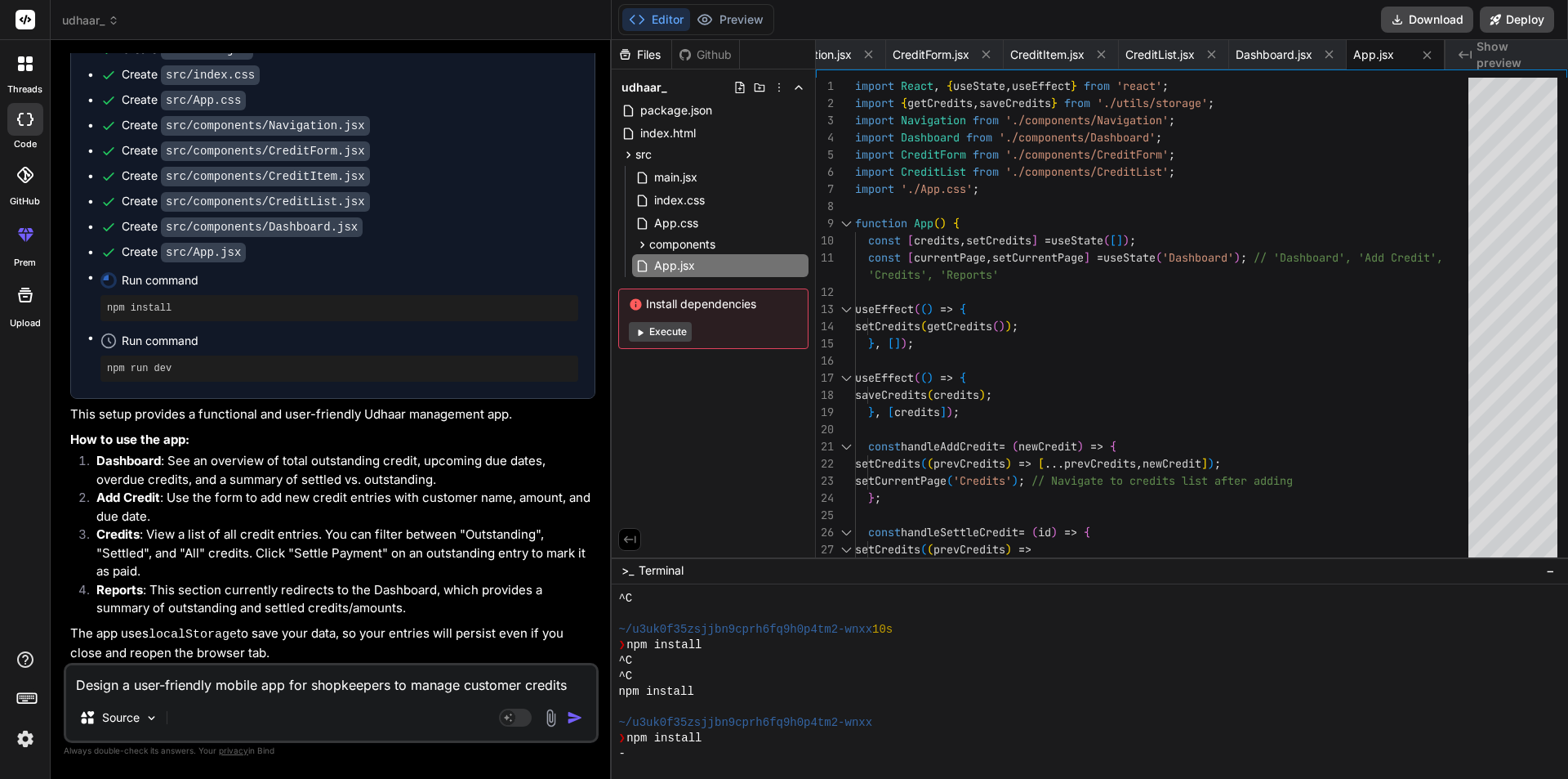
scroll to position [497, 0]
type textarea "x"
click at [255, 685] on textarea "Design a user-friendly mobile app for shopkeepers to manage customer credits (U…" at bounding box center [331, 680] width 530 height 29
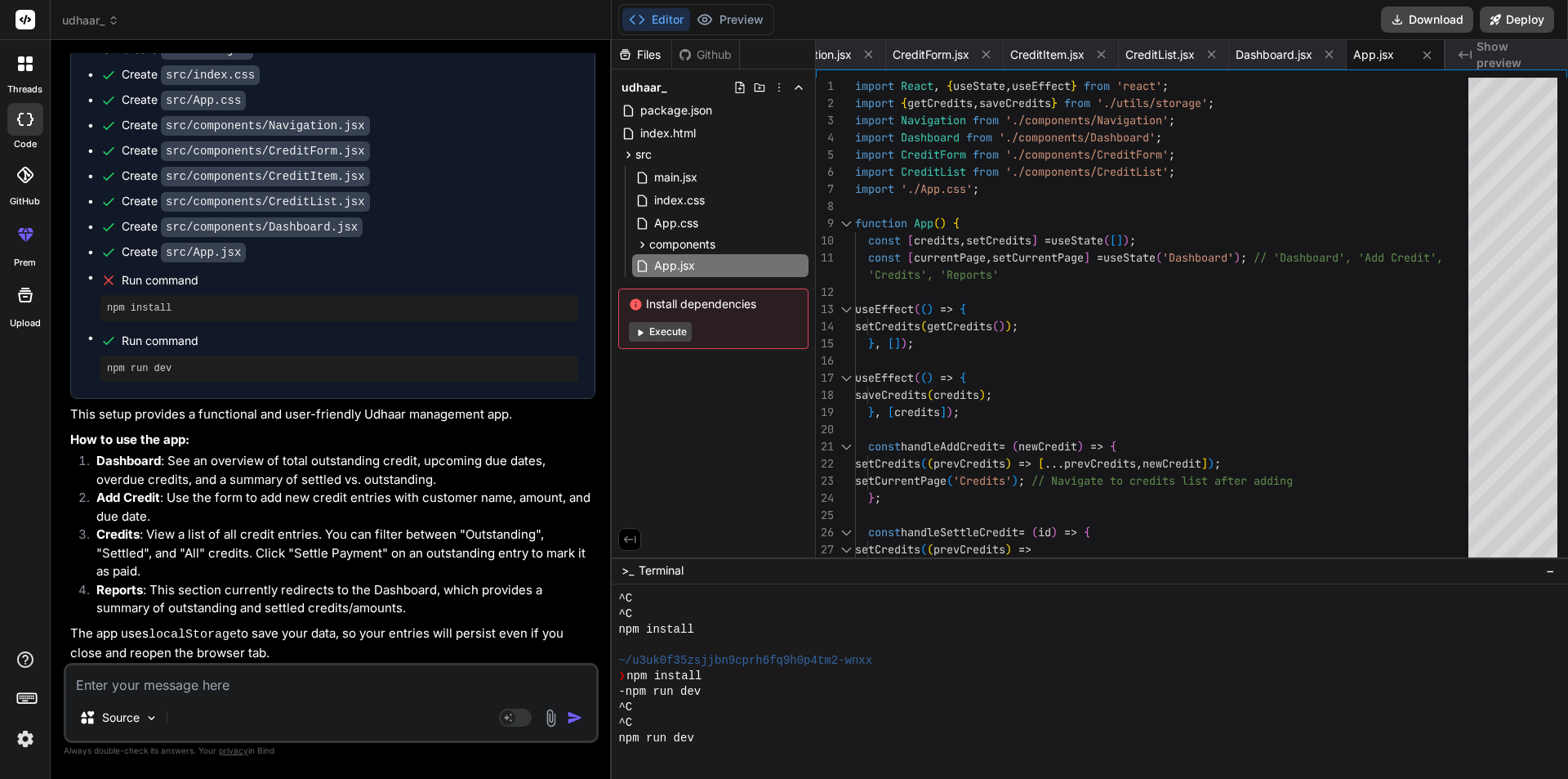
type textarea "s"
type textarea "x"
type textarea "r"
type textarea "x"
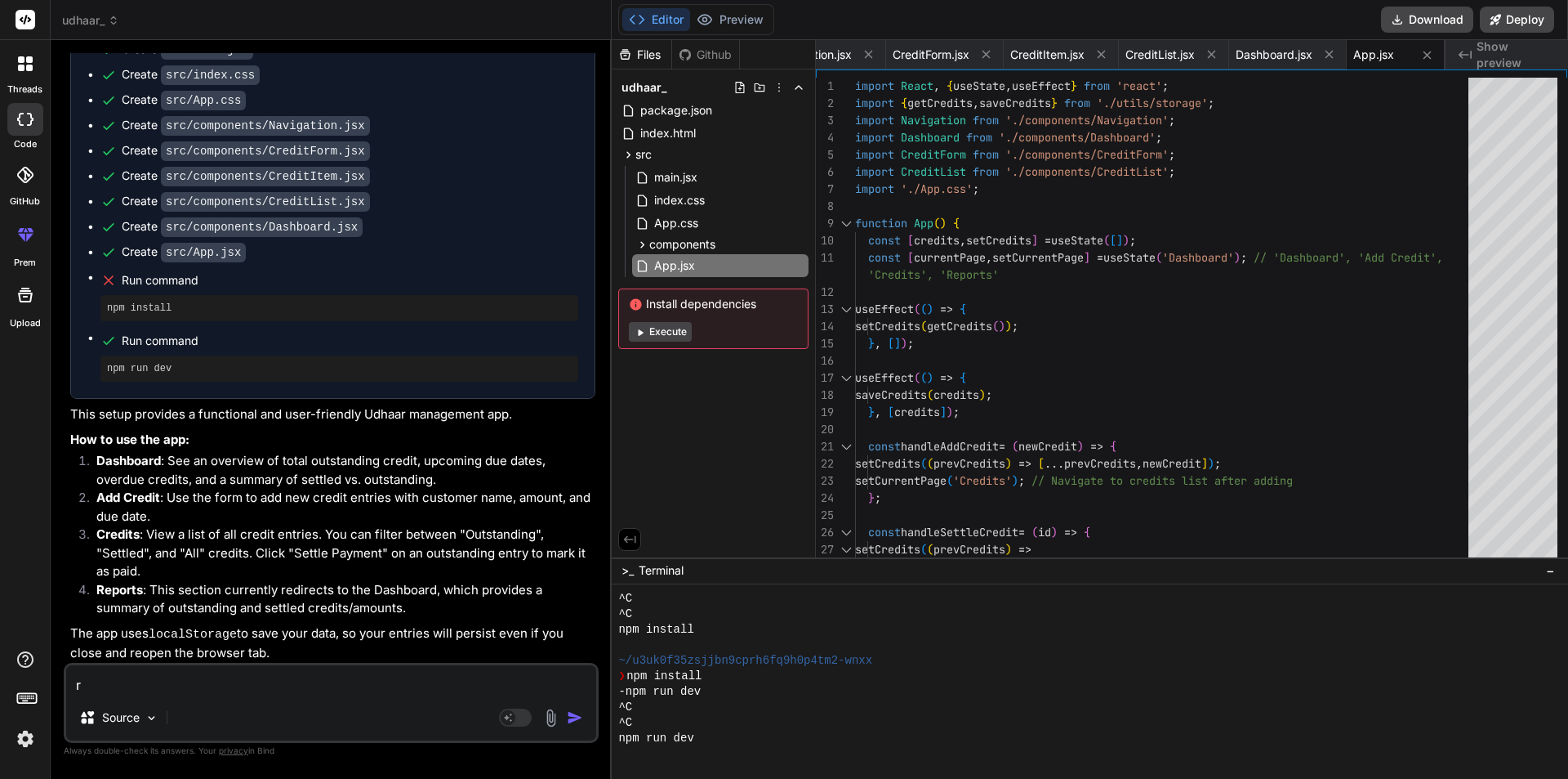
type textarea "re"
type textarea "x"
type textarea "res"
type textarea "x"
type textarea "reso"
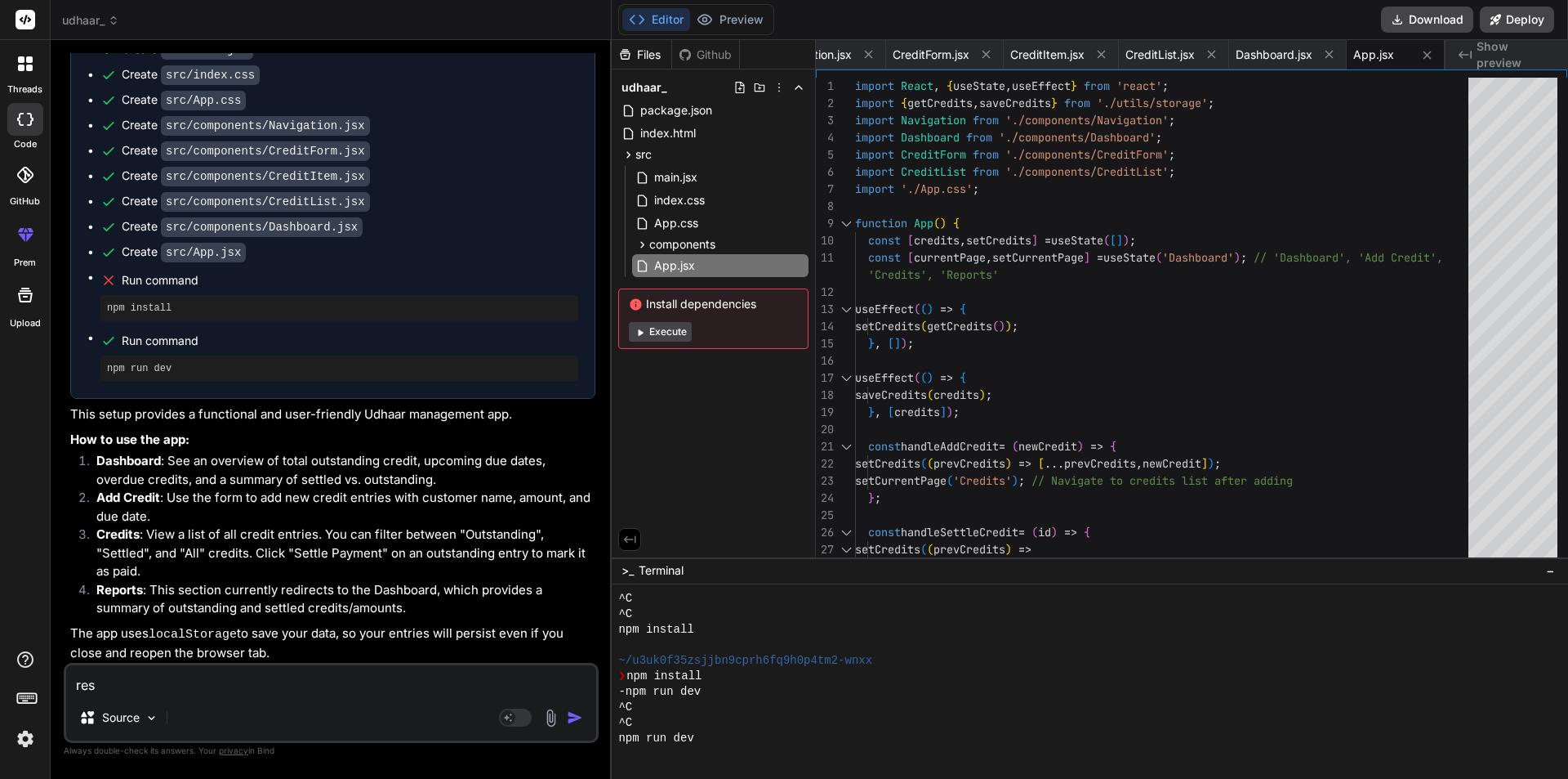
type textarea "x"
type textarea "resol"
type textarea "x"
type textarea "resolv"
type textarea "x"
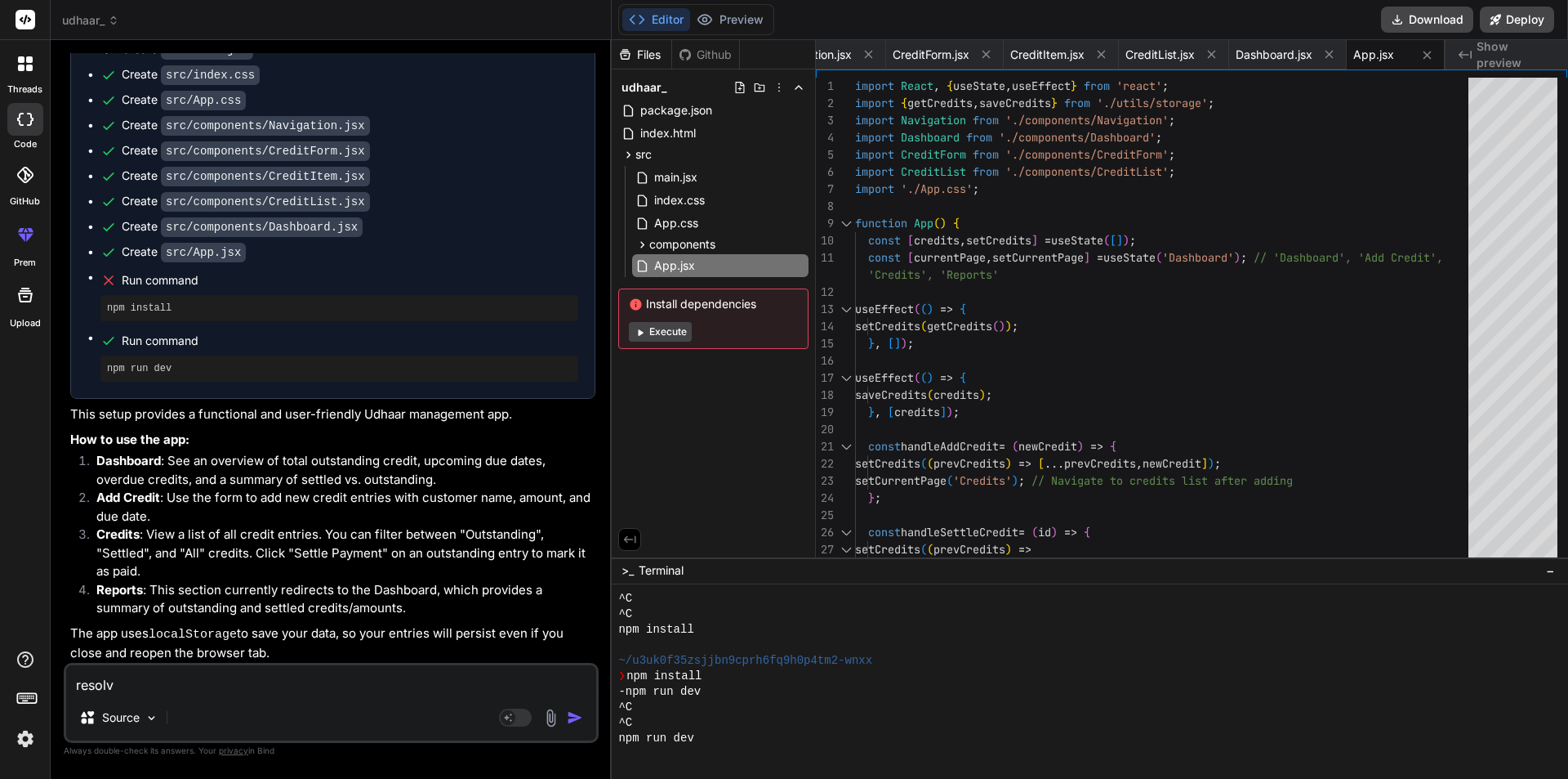
type textarea "resolve"
type textarea "x"
type textarea "resolve"
type textarea "x"
type textarea "resolve t"
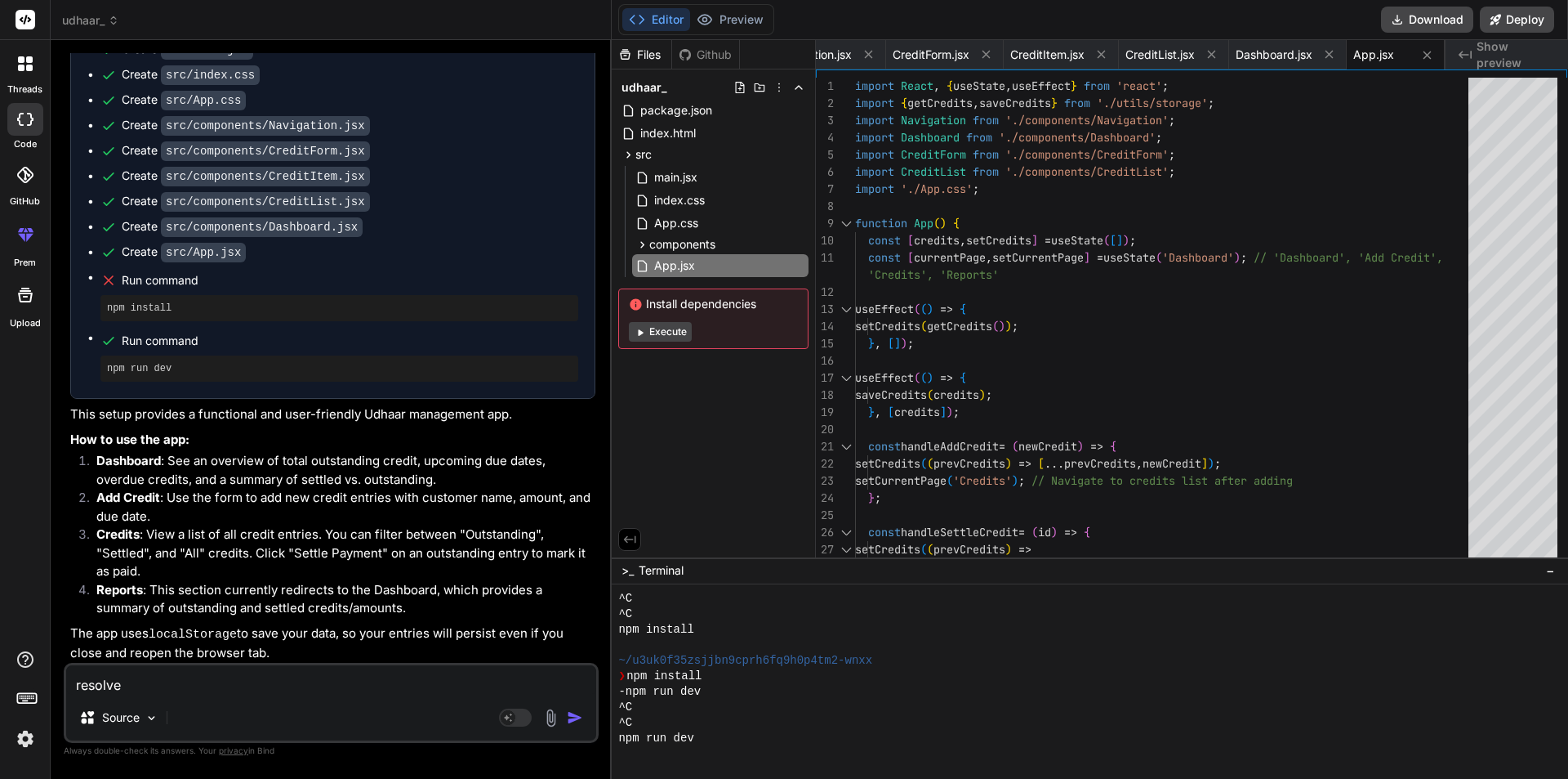
type textarea "x"
type textarea "resolve th"
type textarea "x"
type textarea "resolve the"
type textarea "x"
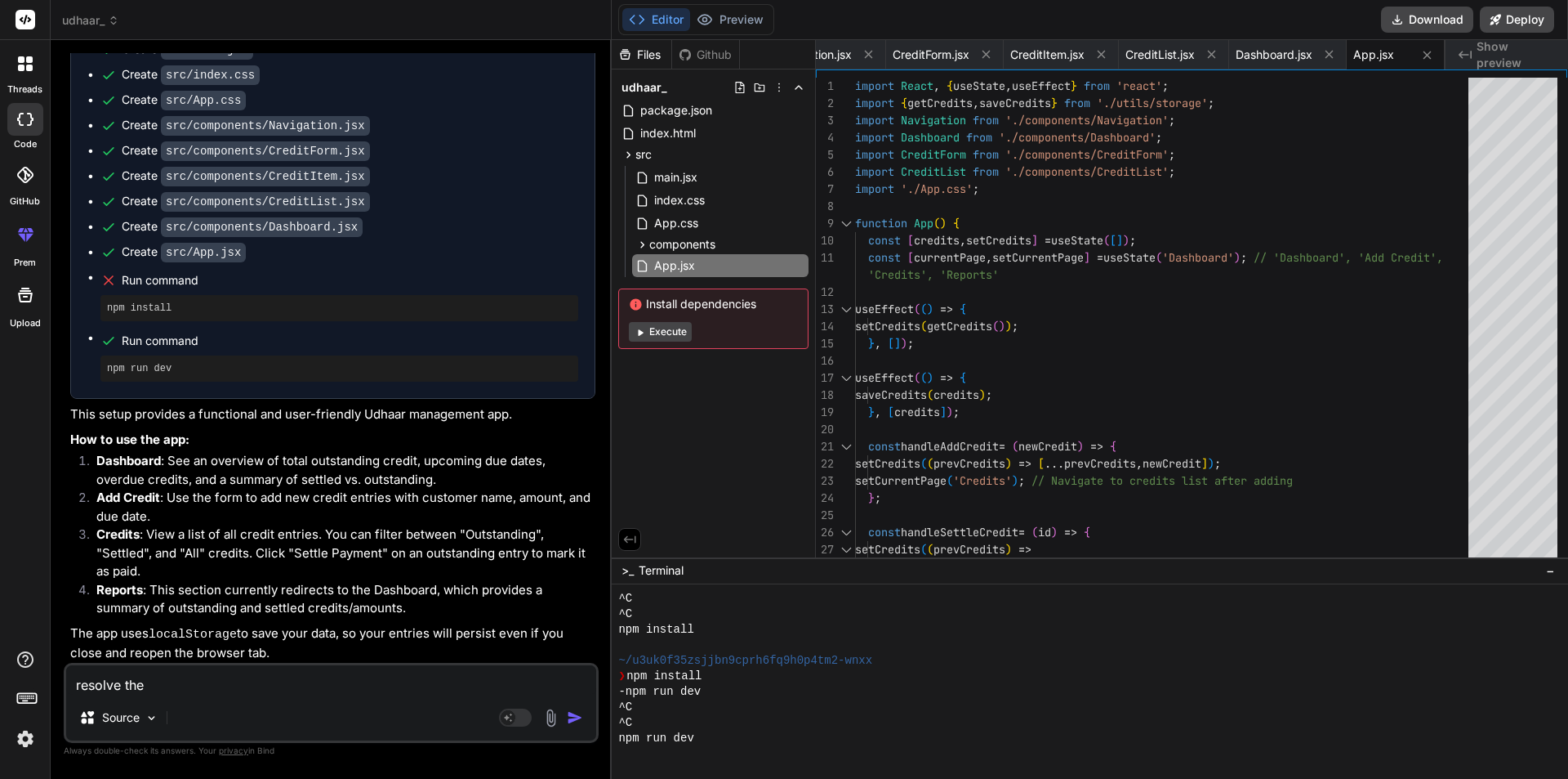
type textarea "resolve the"
type textarea "x"
type textarea "resolve the i"
type textarea "x"
type textarea "resolve the is"
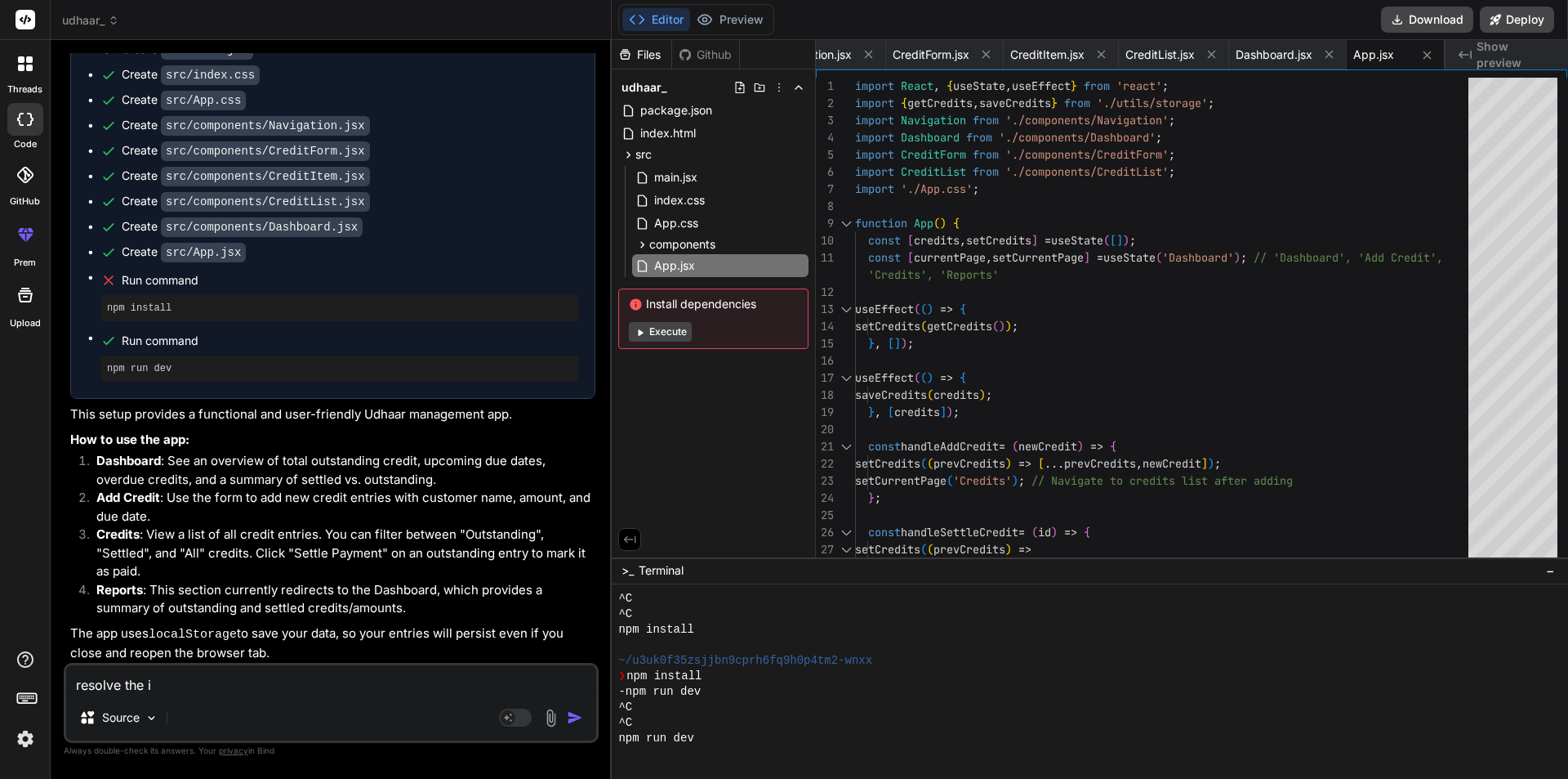
type textarea "x"
type textarea "resolve the iss"
type textarea "x"
type textarea "resolve the issu"
type textarea "x"
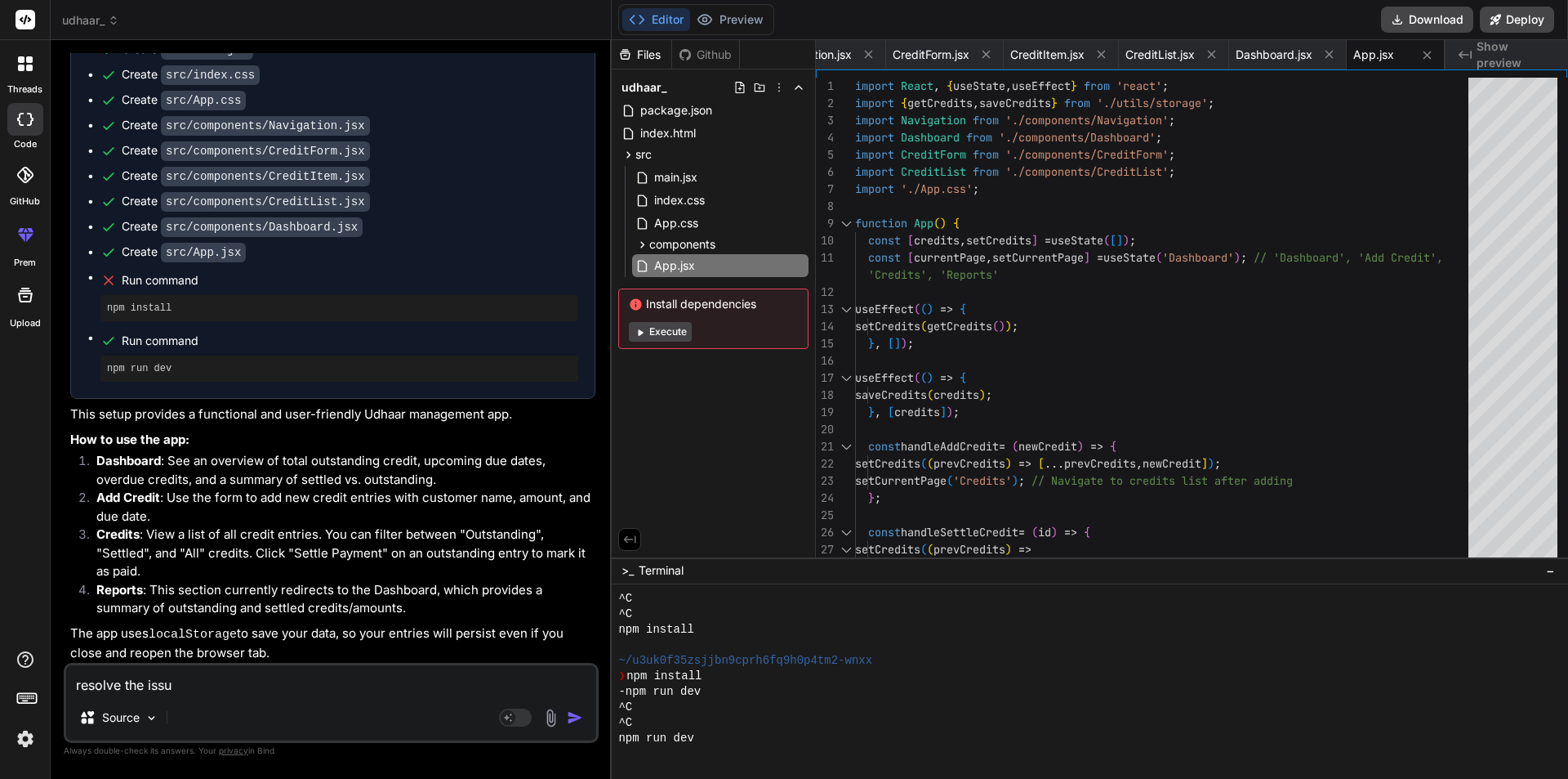
type textarea "resolve the issue"
type textarea "x"
type textarea "resolve the issues"
type textarea "x"
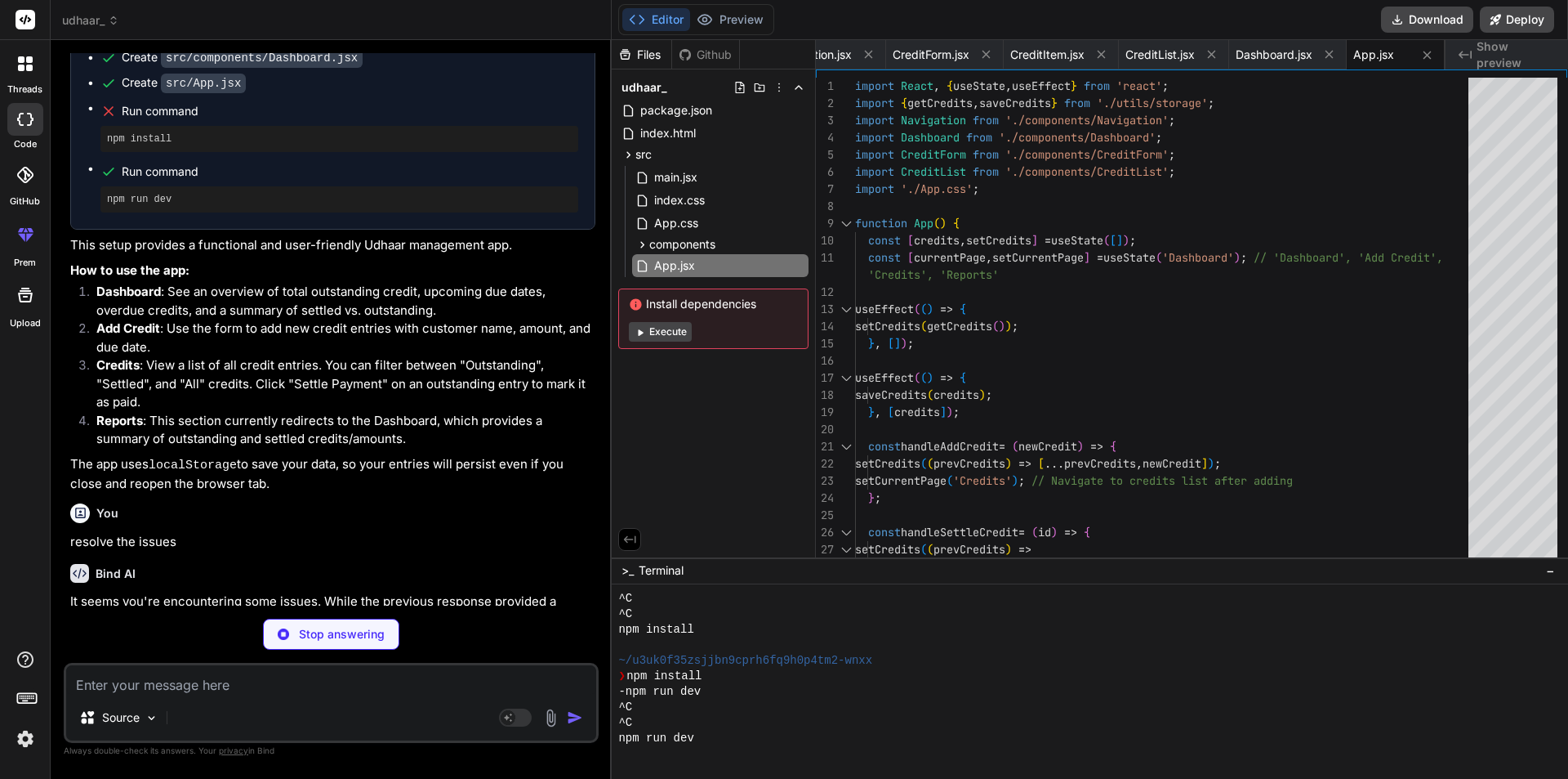
scroll to position [697, 0]
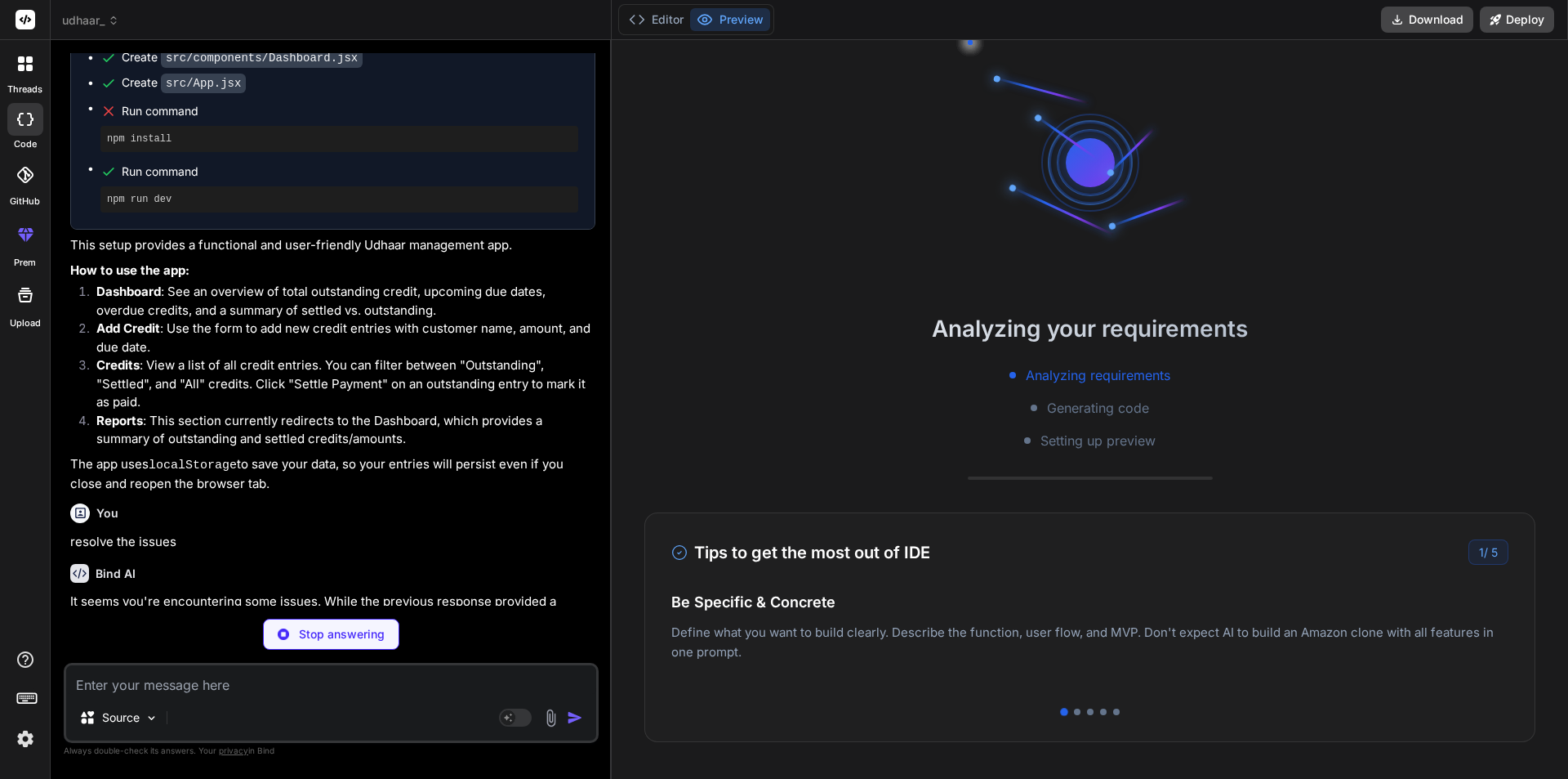
type textarea "x"
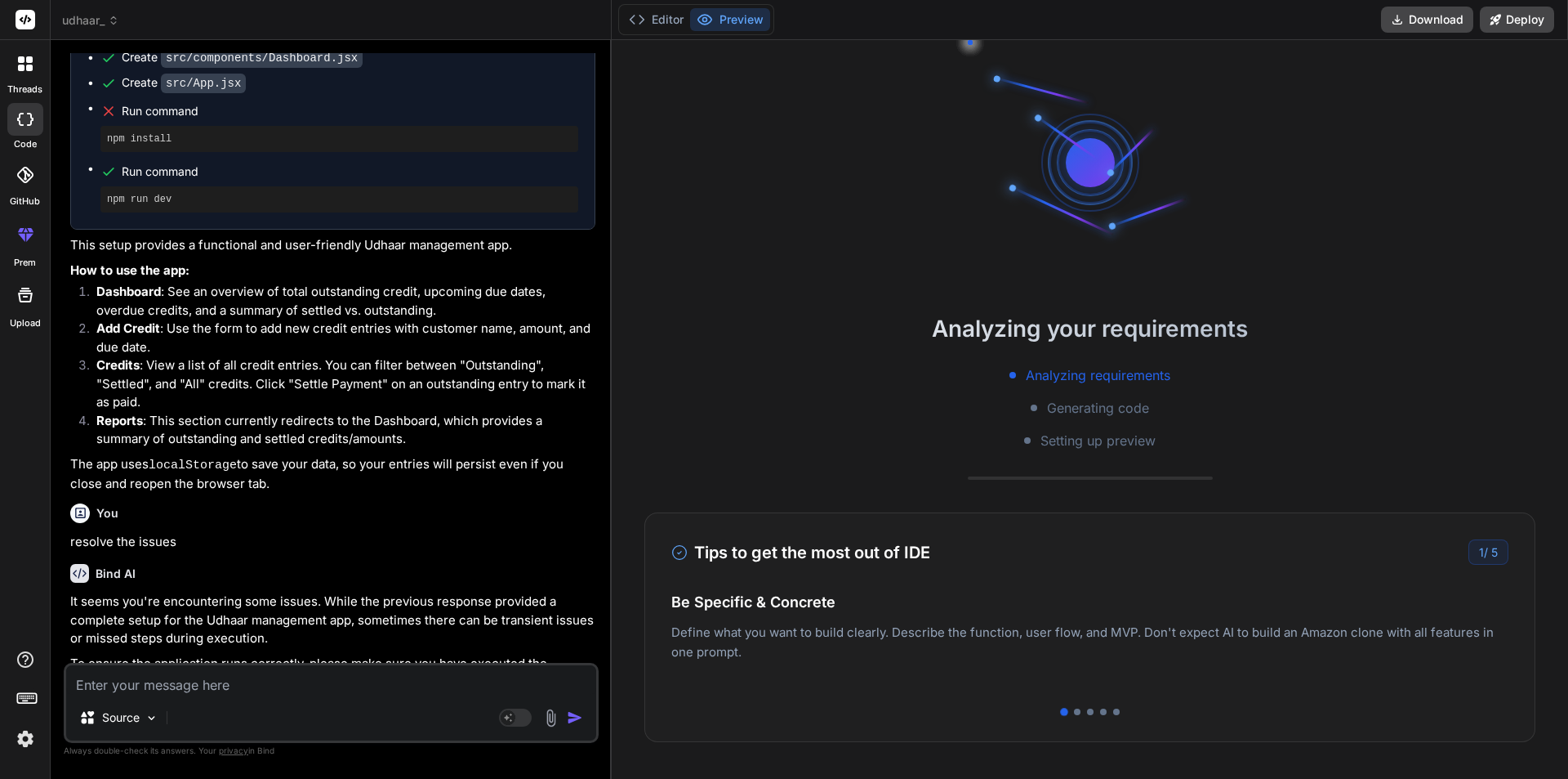
scroll to position [1075, 0]
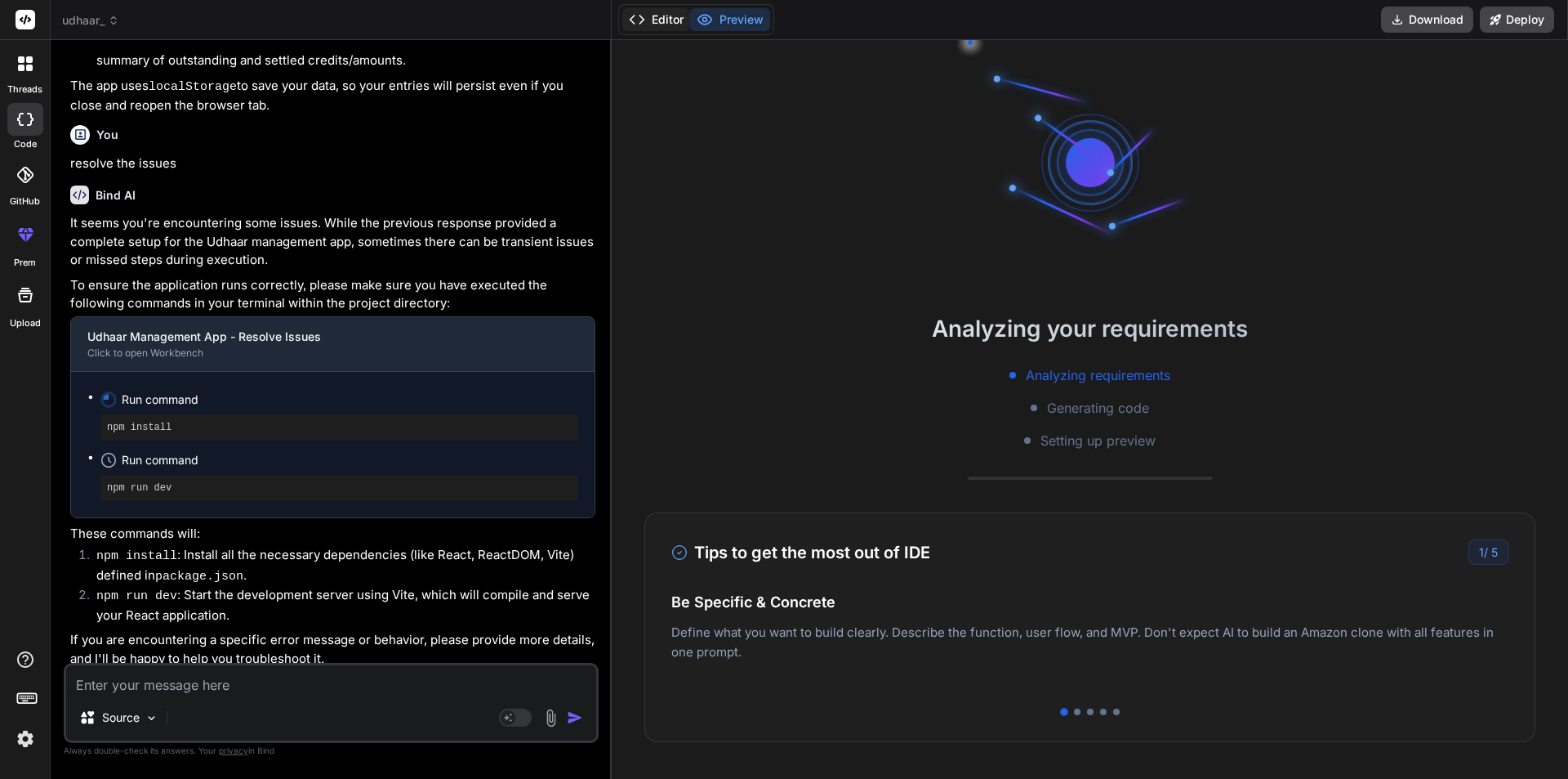
click at [664, 21] on button "Editor" at bounding box center [655, 19] width 67 height 23
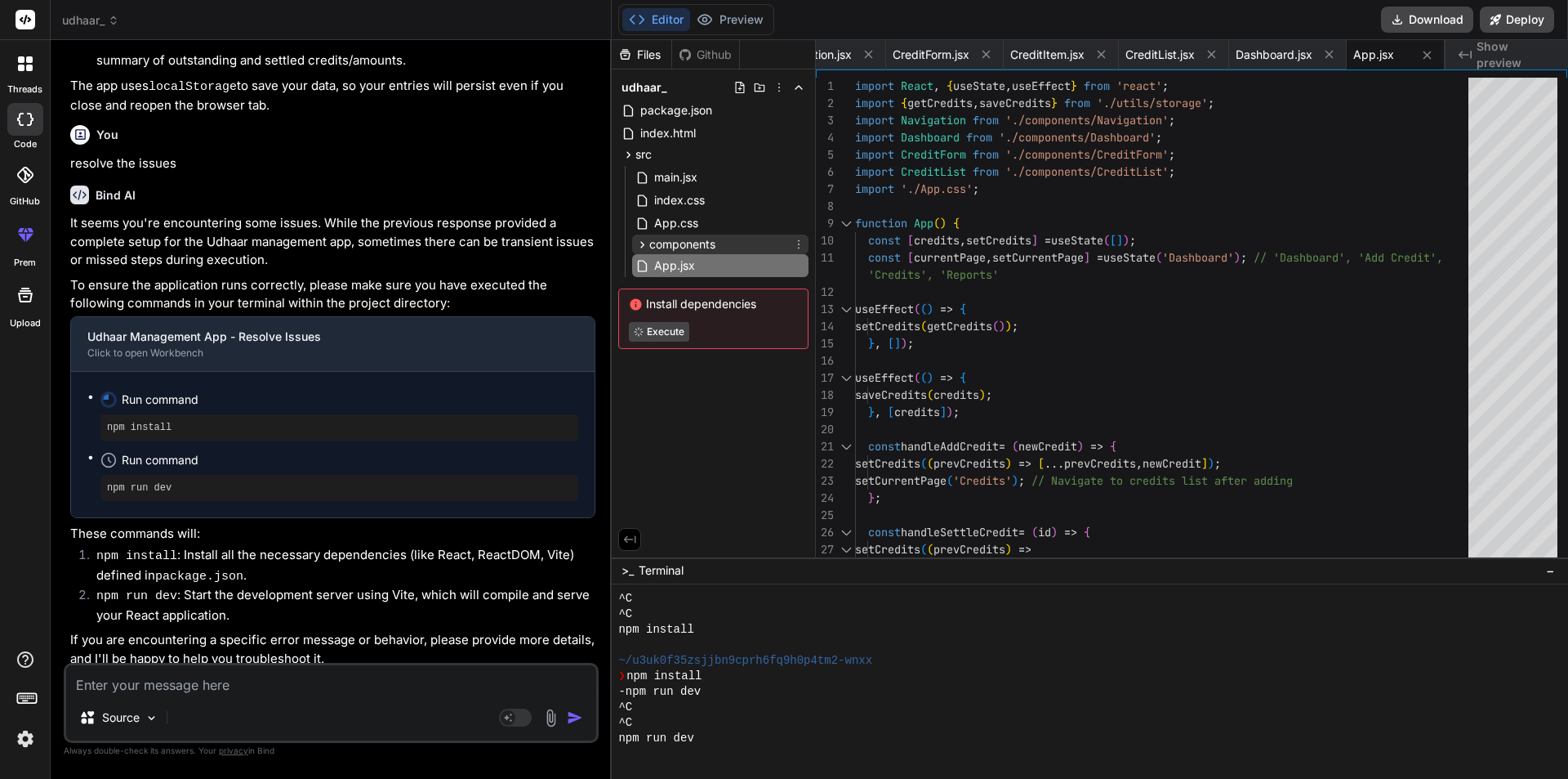
click at [641, 244] on icon at bounding box center [642, 244] width 14 height 14
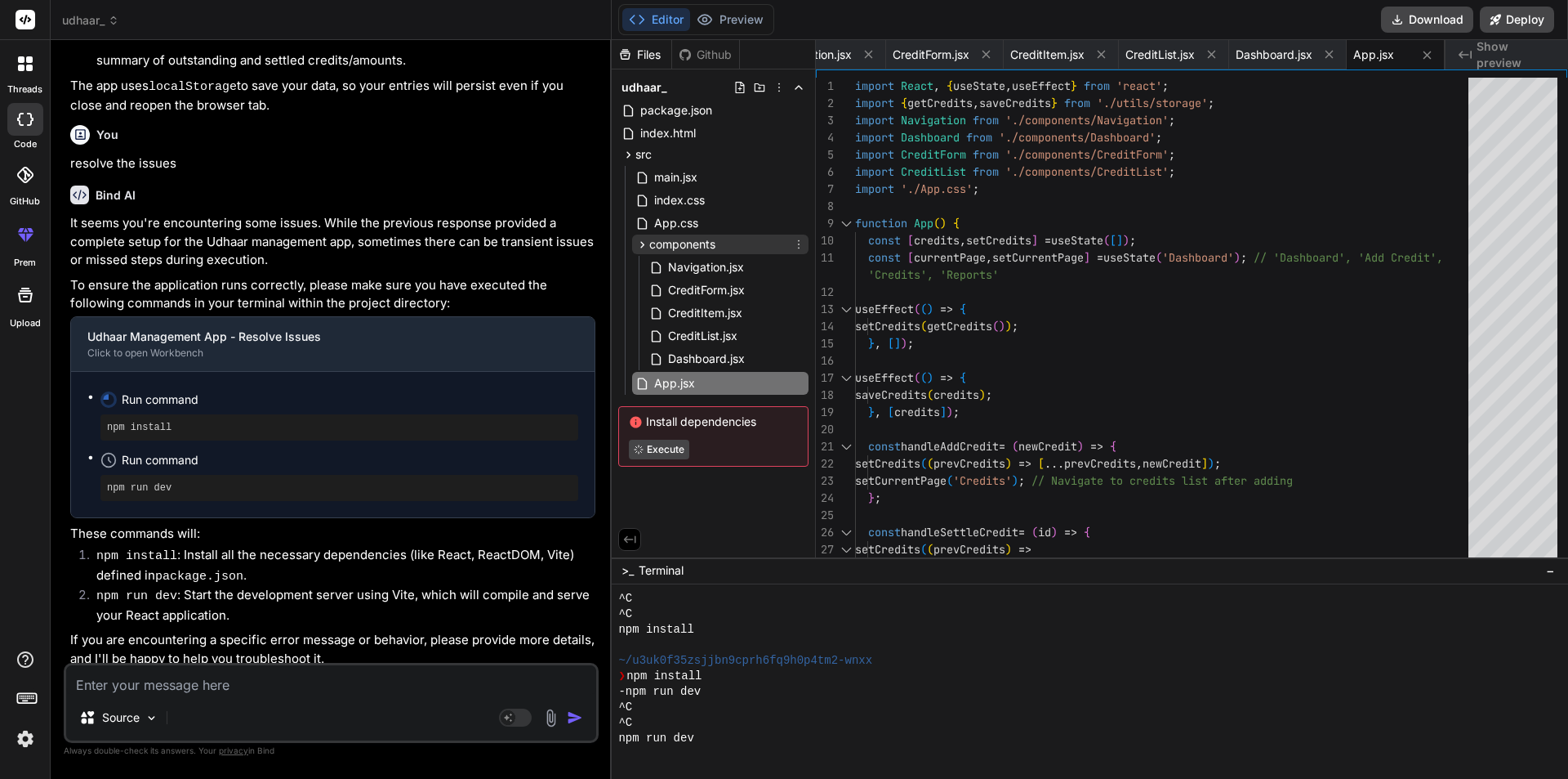
click at [641, 244] on icon at bounding box center [642, 244] width 14 height 14
